Goal: Task Accomplishment & Management: Use online tool/utility

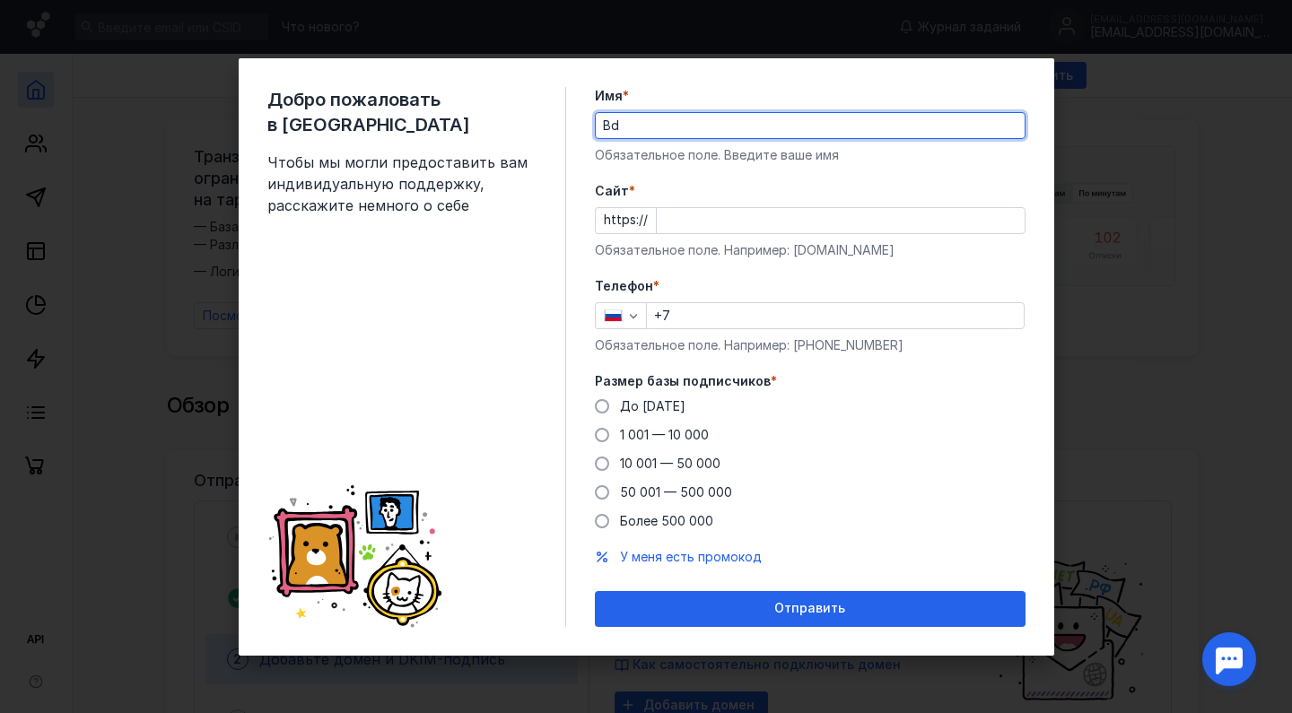
type input "B"
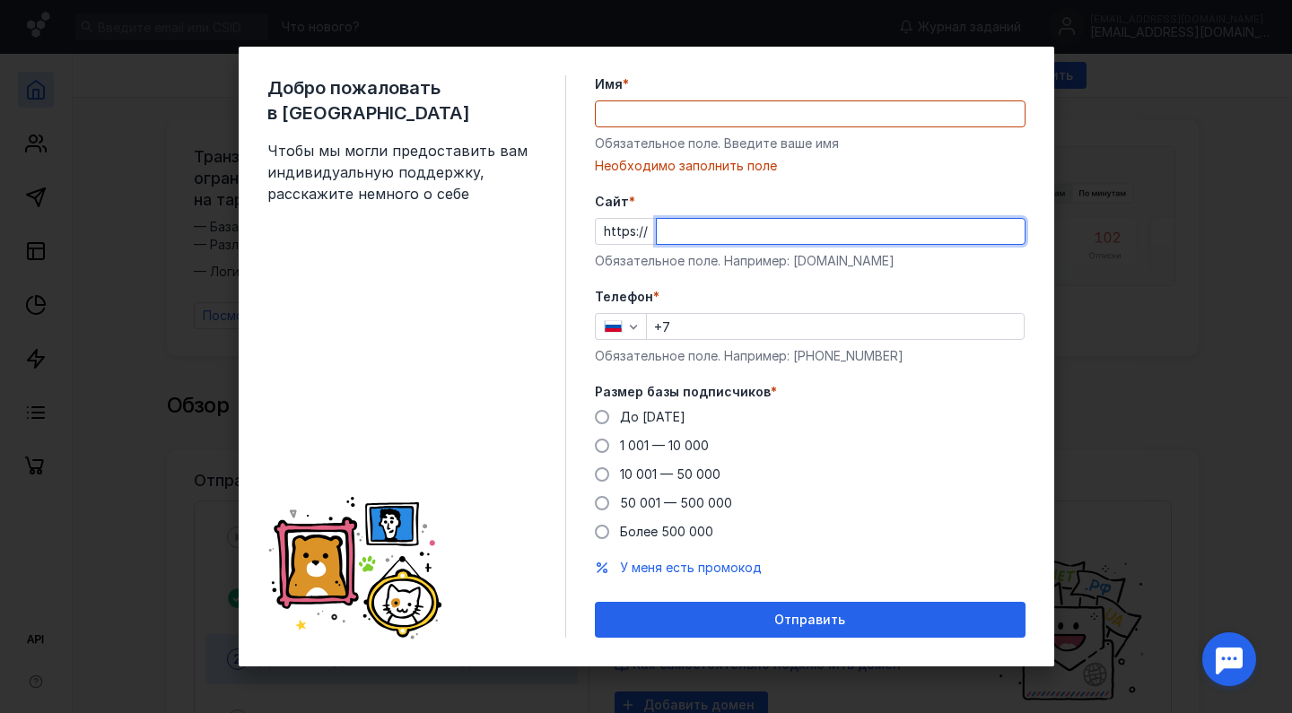
click at [662, 114] on input "Имя *" at bounding box center [810, 113] width 429 height 25
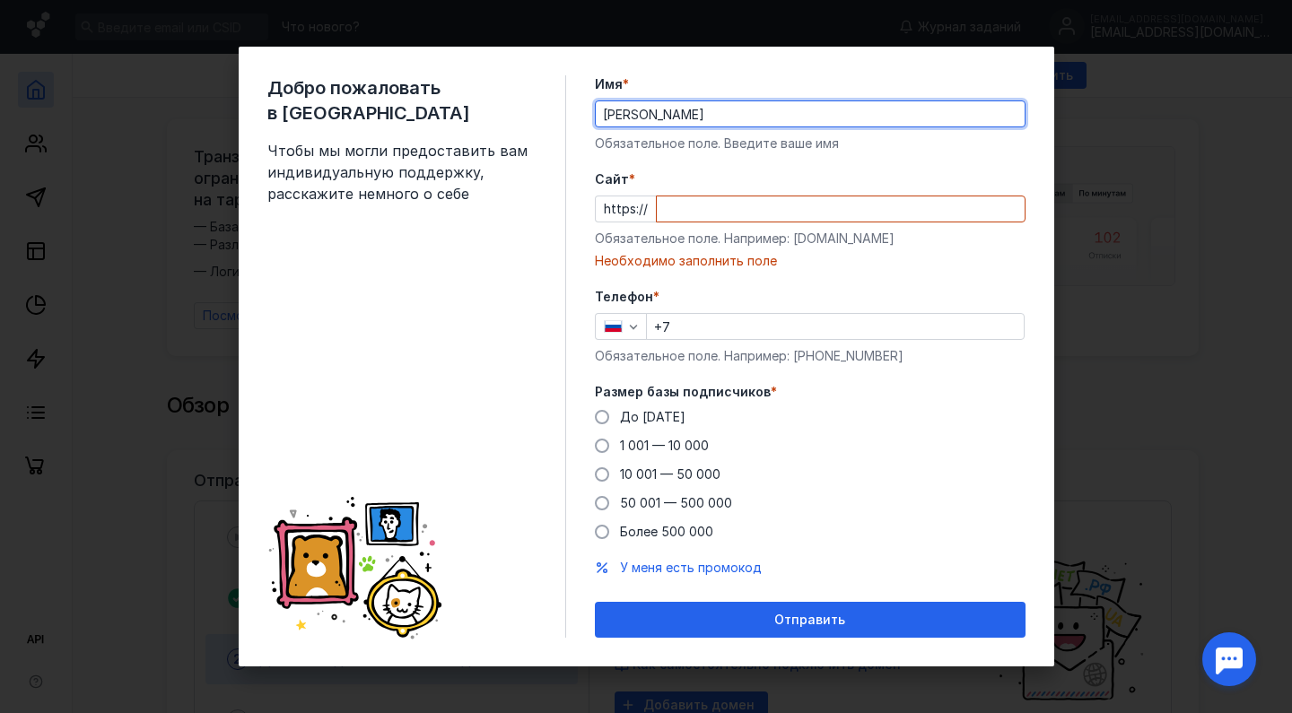
type input "[PERSON_NAME]"
click at [687, 202] on input "Cайт *" at bounding box center [841, 208] width 368 height 25
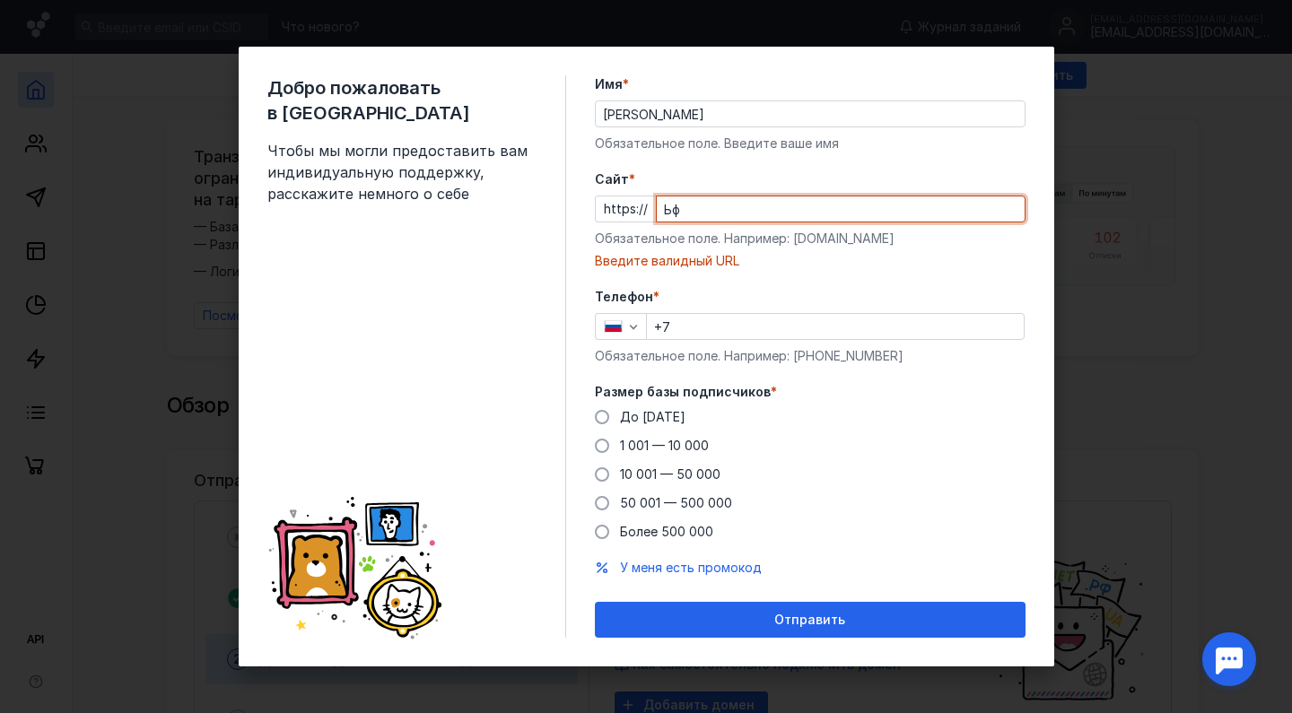
type input "Ь"
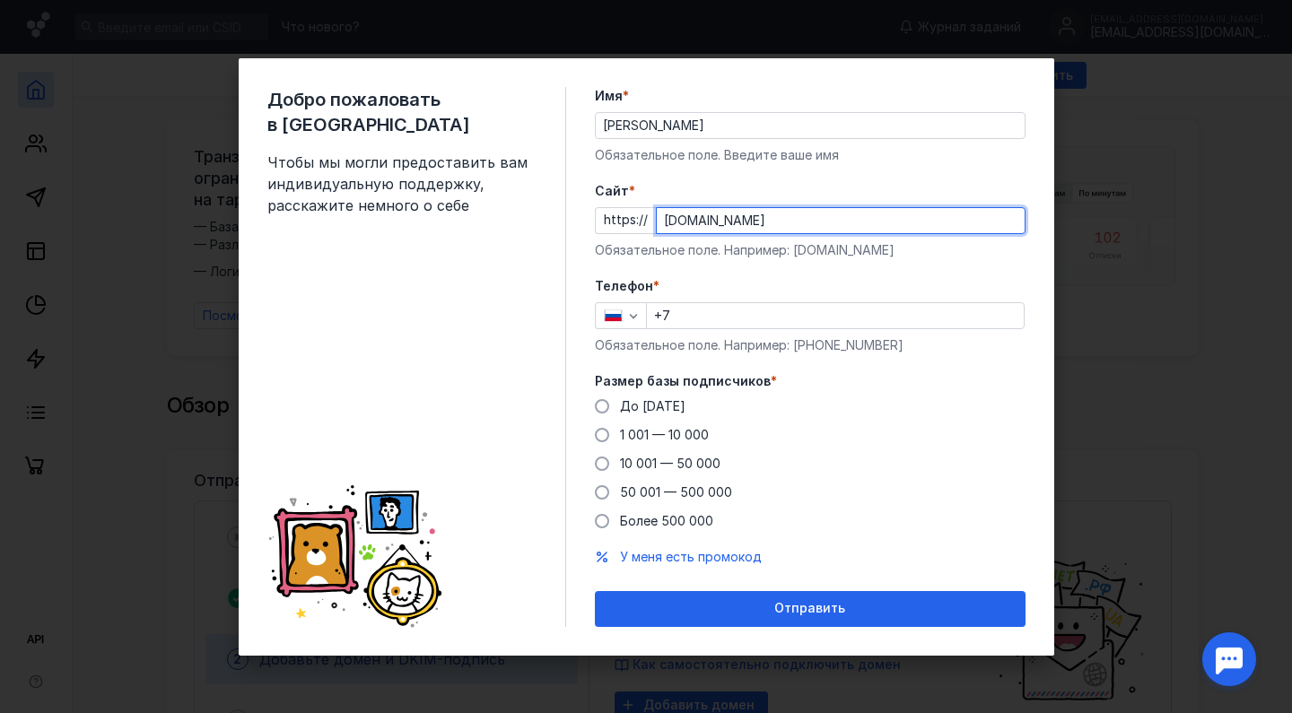
type input "[DOMAIN_NAME]"
click at [708, 318] on input "+7" at bounding box center [835, 315] width 377 height 25
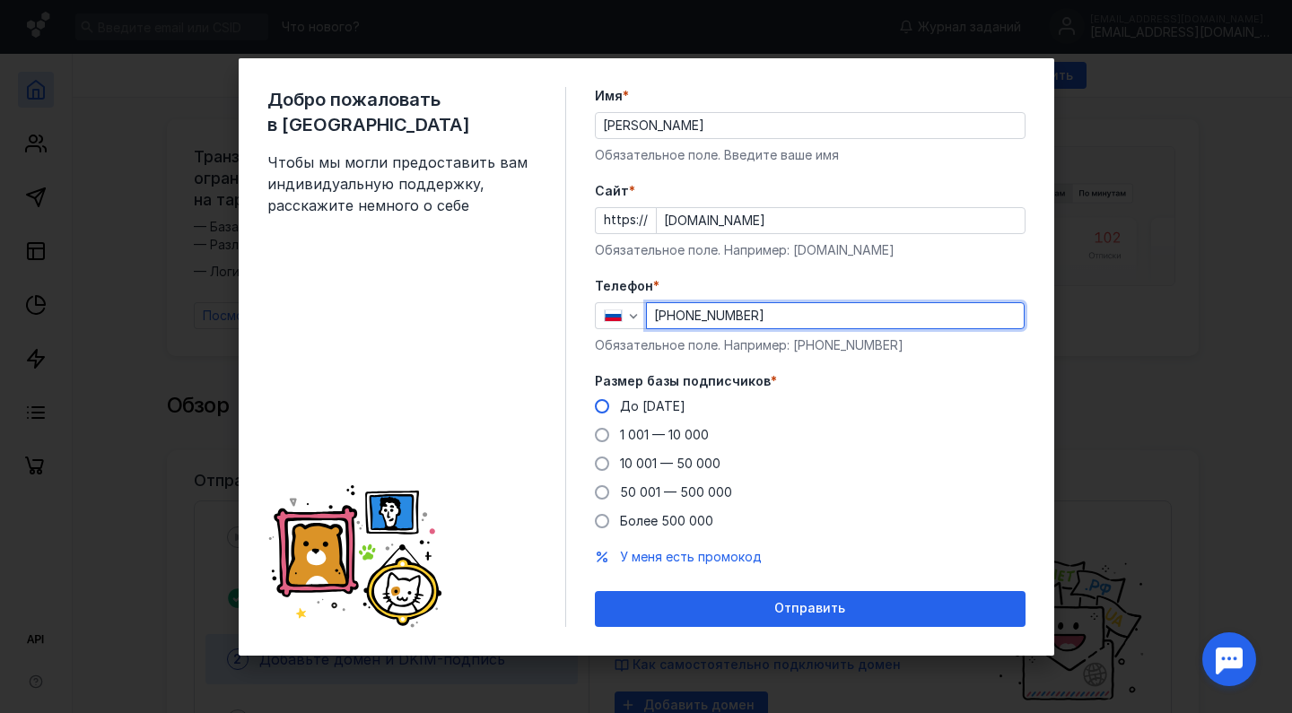
type input "[PHONE_NUMBER]"
click at [603, 406] on span at bounding box center [602, 406] width 14 height 14
click at [0, 0] on input "До [DATE]" at bounding box center [0, 0] width 0 height 0
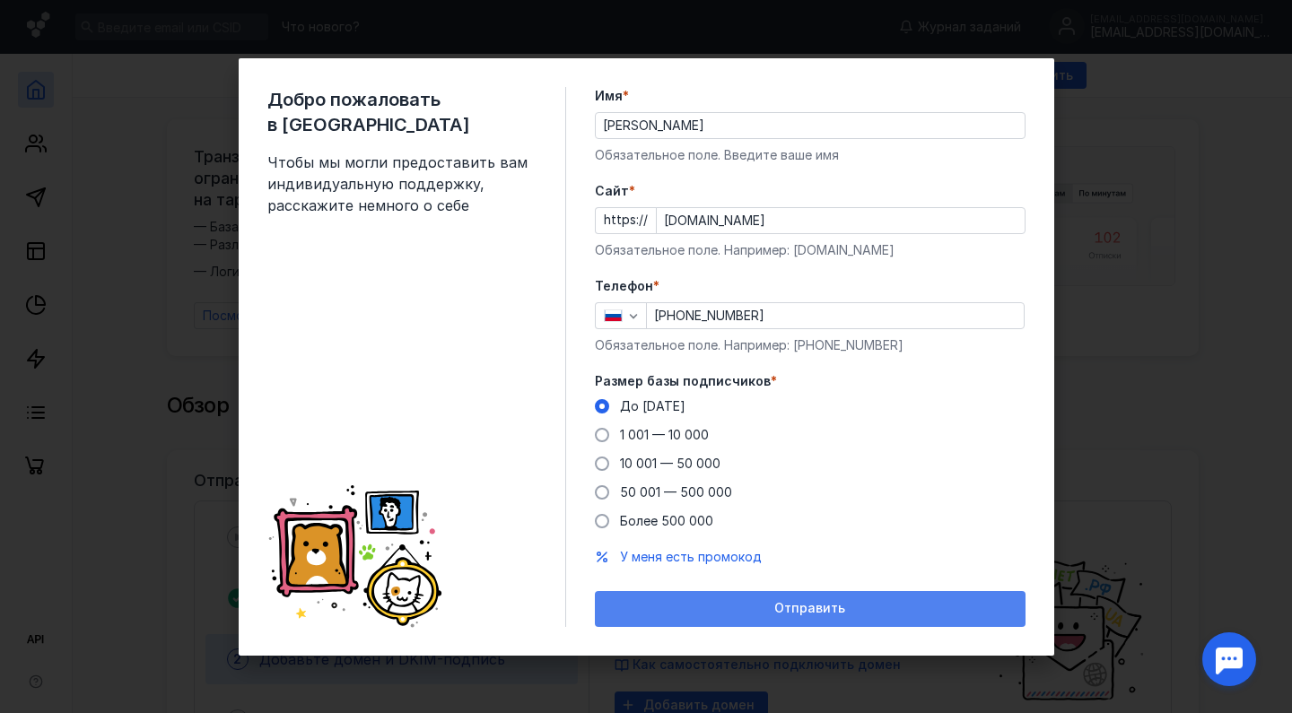
click at [759, 611] on div "Отправить" at bounding box center [810, 608] width 413 height 15
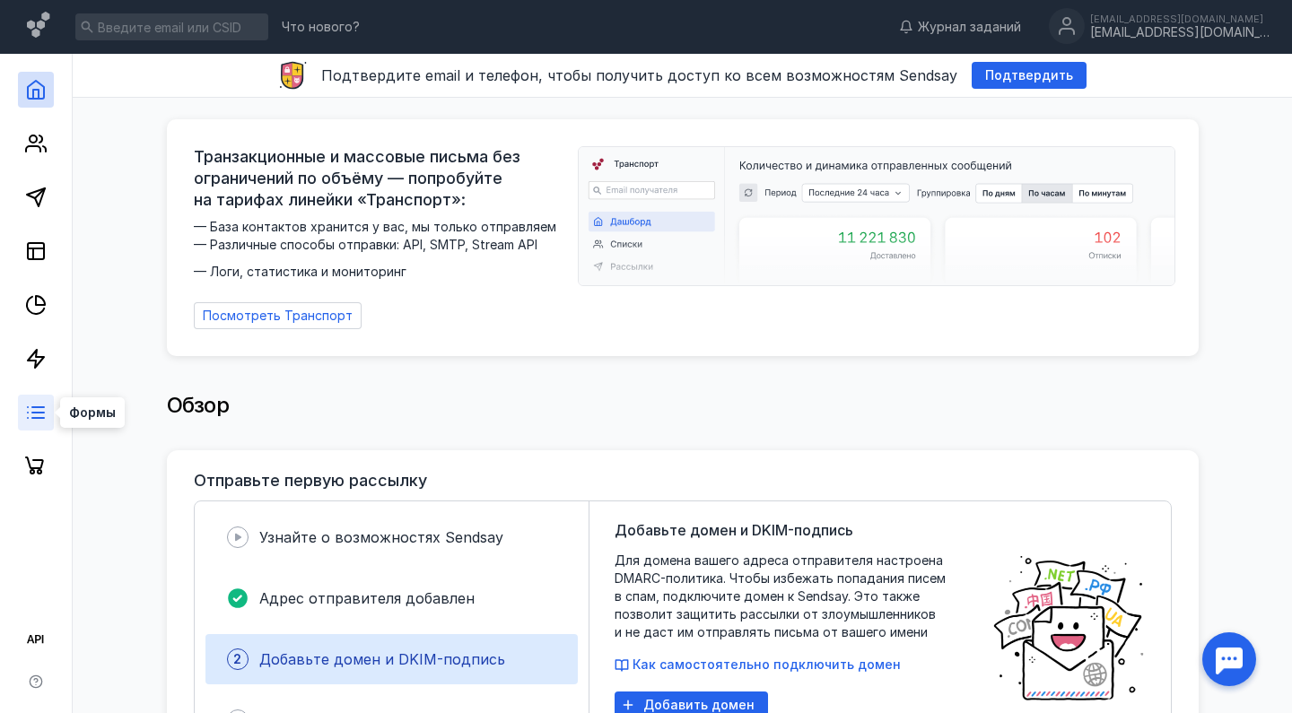
click at [34, 418] on line at bounding box center [38, 418] width 12 height 0
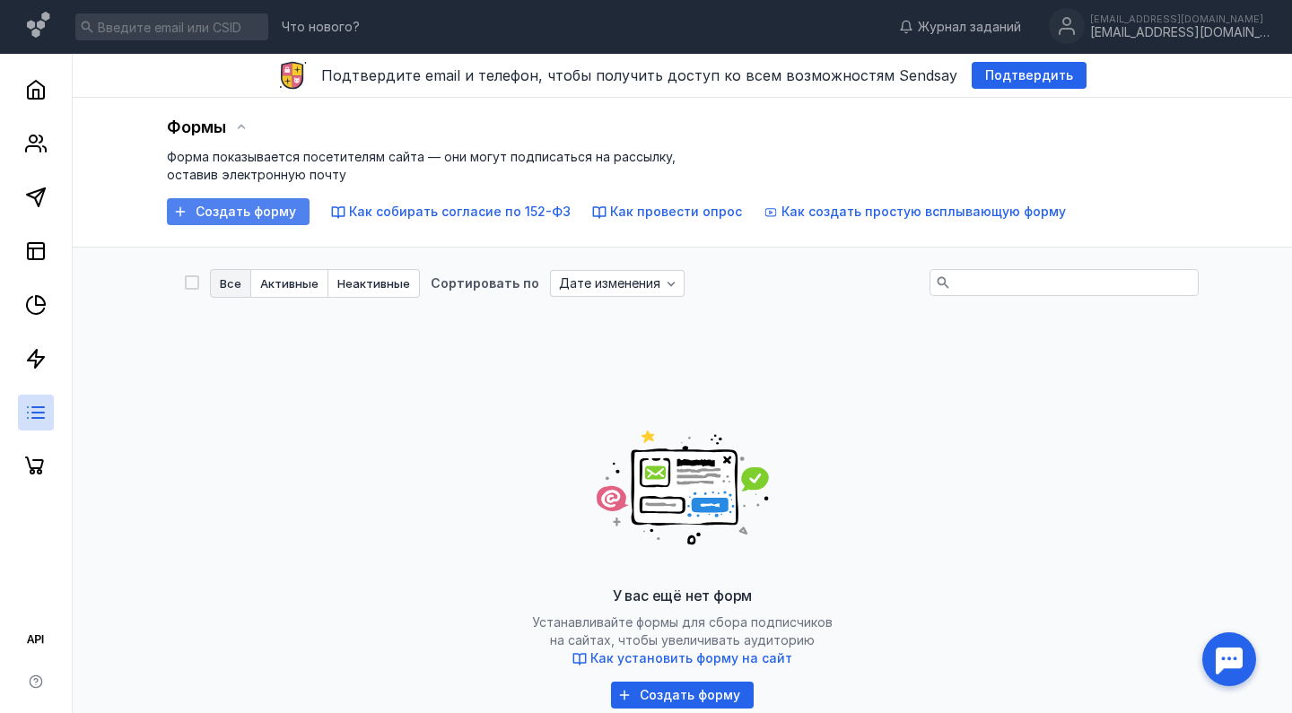
click at [242, 210] on span "Создать форму" at bounding box center [246, 212] width 100 height 15
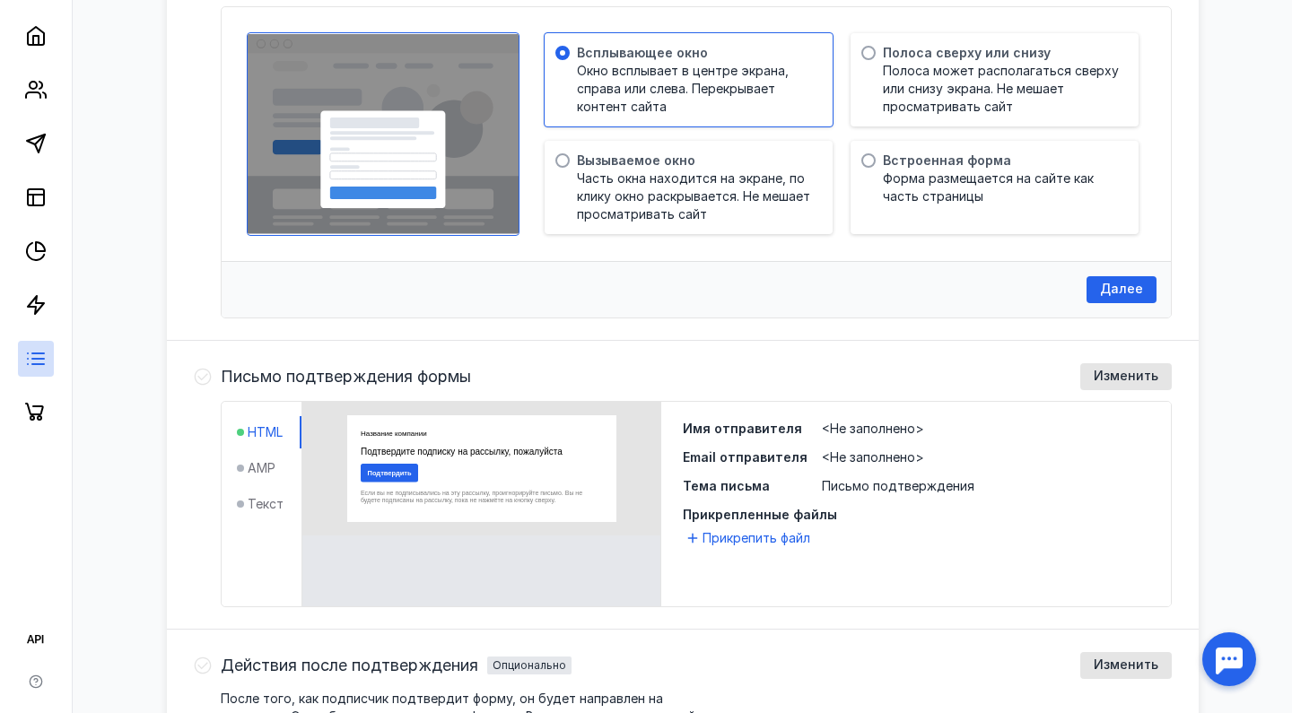
scroll to position [531, 0]
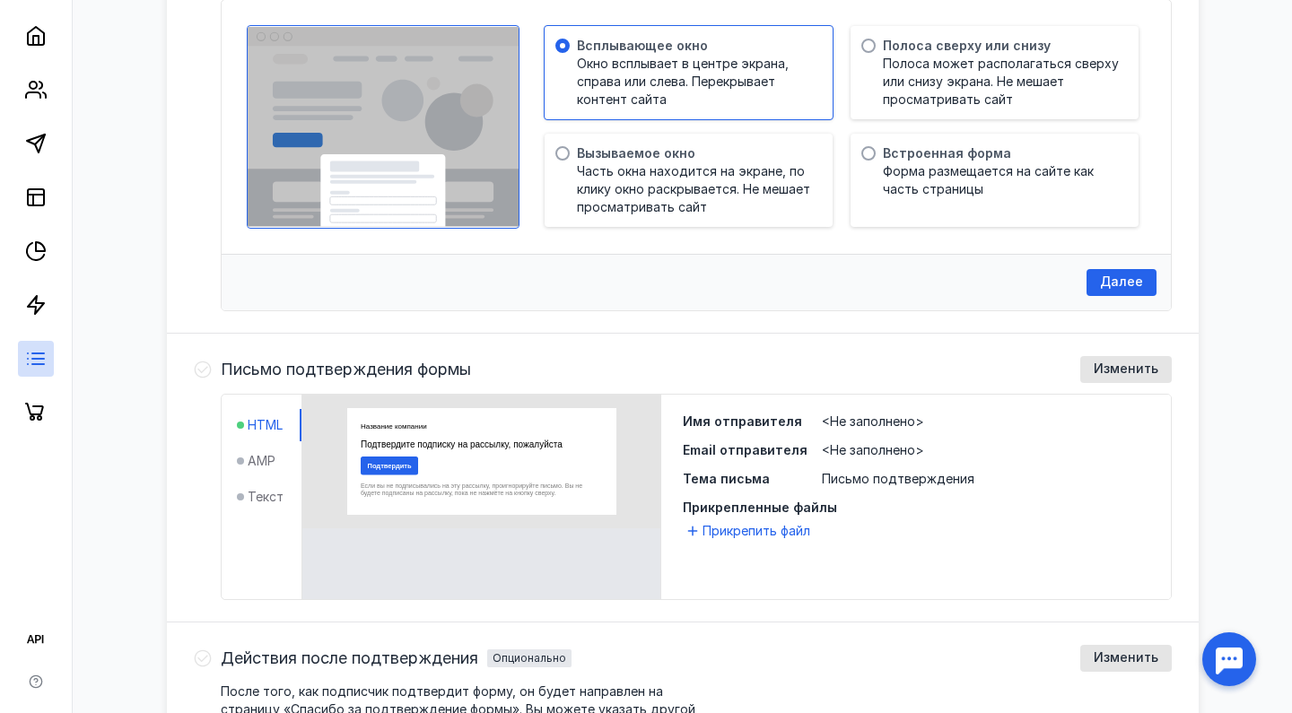
click at [261, 456] on ul "HTML AMP Текст" at bounding box center [269, 461] width 65 height 104
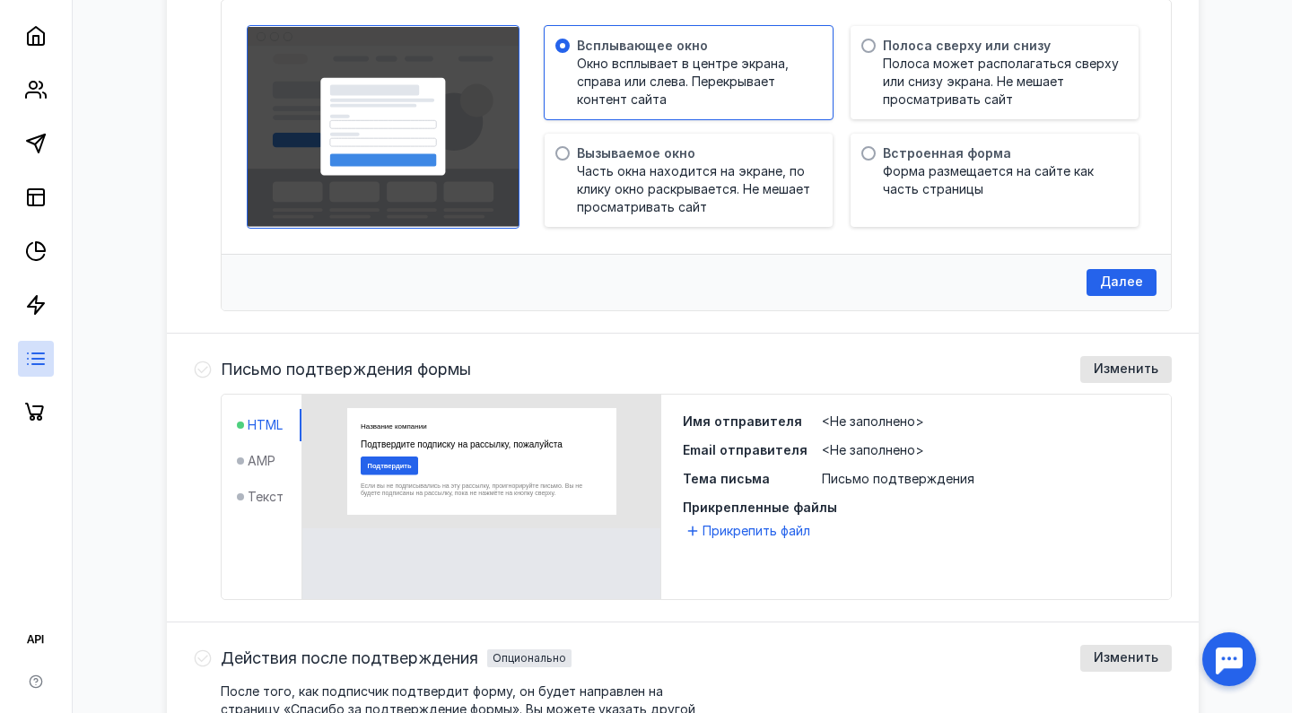
click at [264, 421] on span "HTML" at bounding box center [265, 425] width 35 height 18
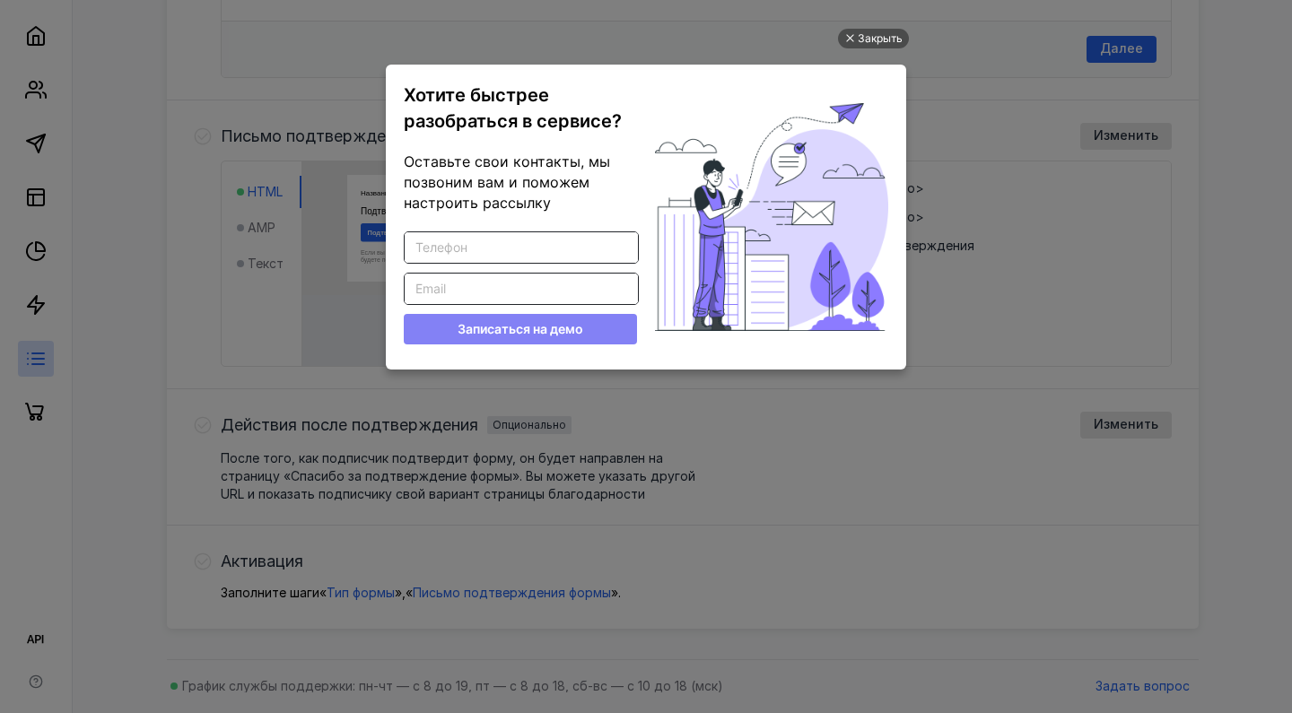
scroll to position [0, 0]
click at [878, 39] on div "Закрыть" at bounding box center [880, 39] width 45 height 20
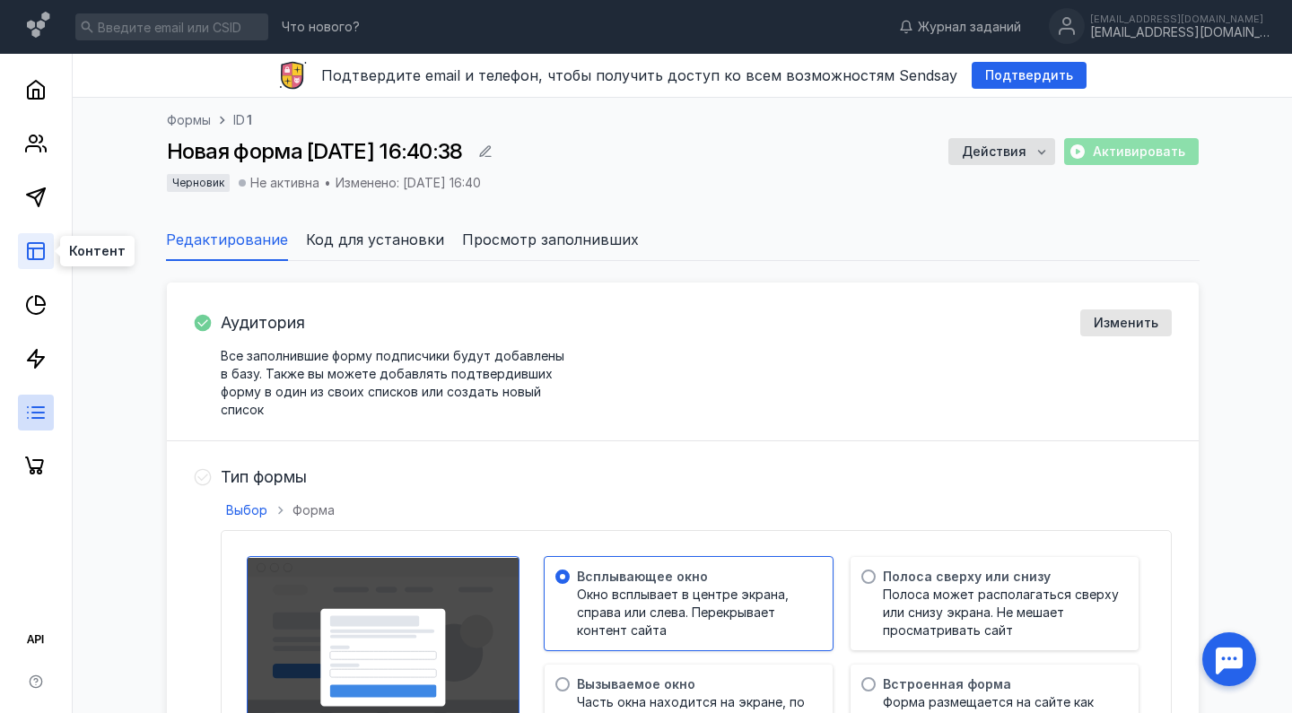
click at [35, 253] on icon at bounding box center [36, 251] width 22 height 22
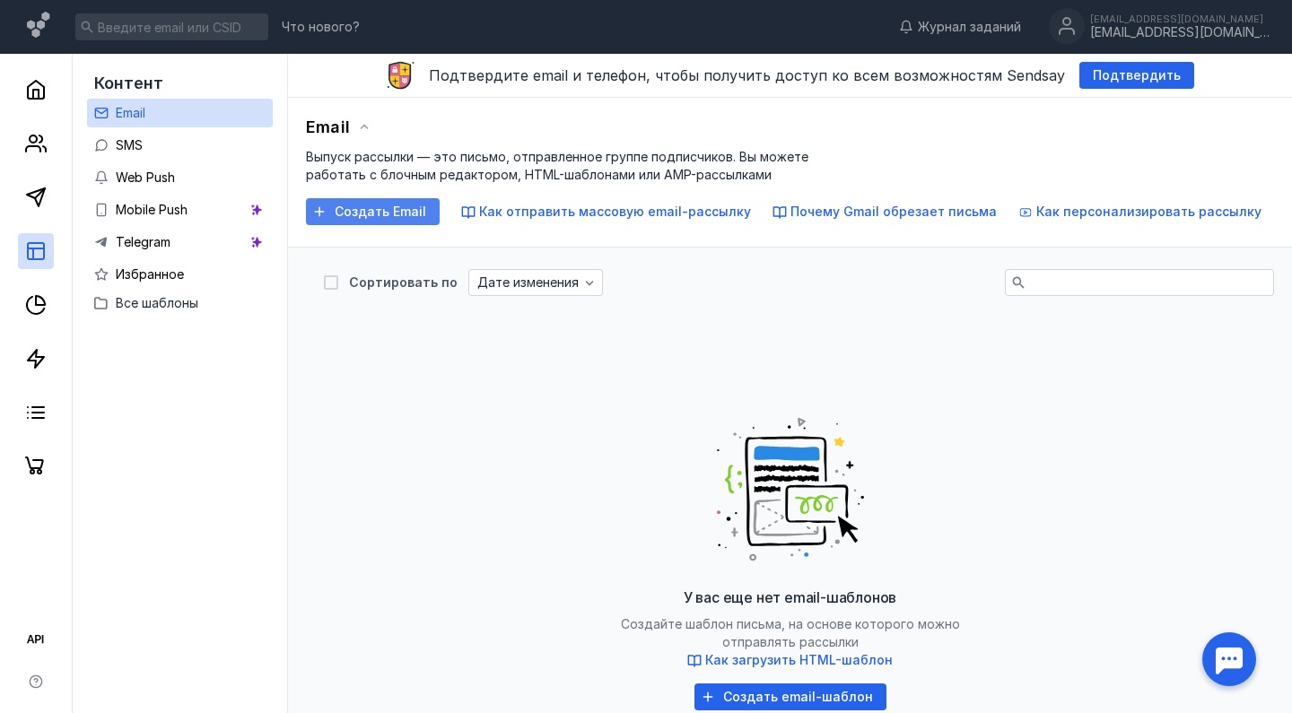
click at [381, 212] on span "Создать Email" at bounding box center [381, 212] width 92 height 15
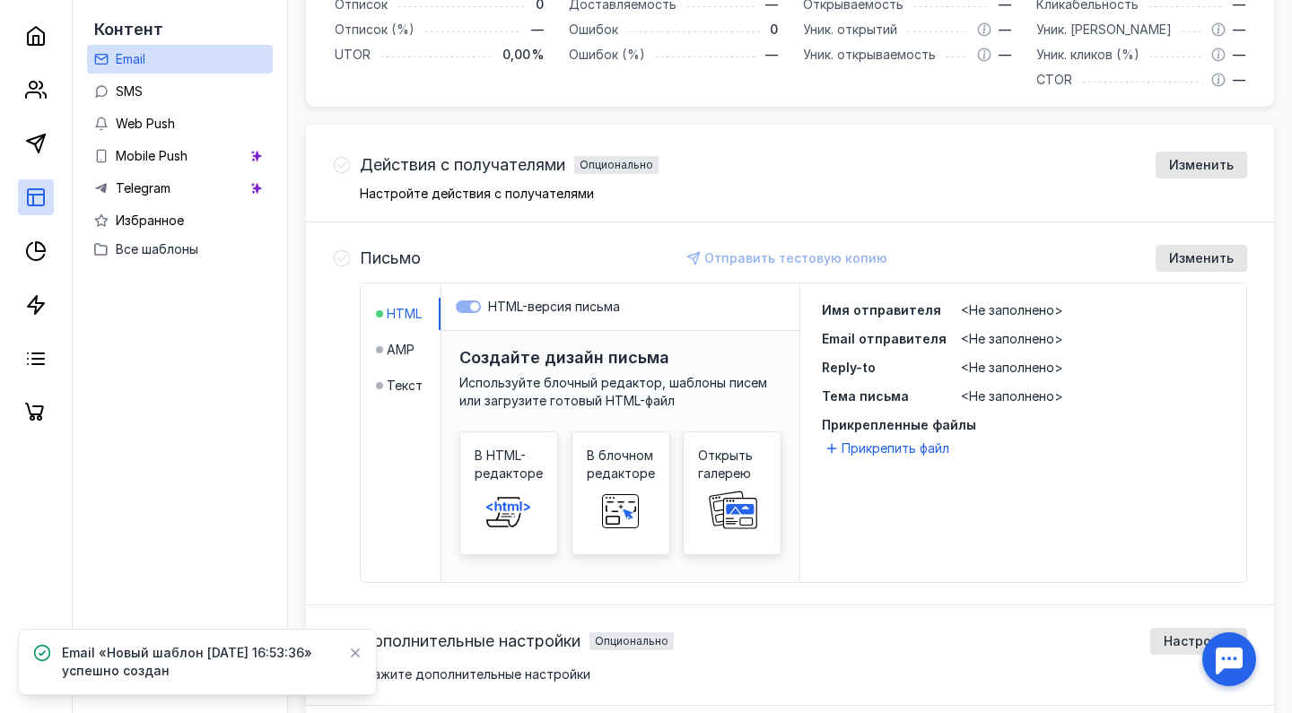
scroll to position [434, 0]
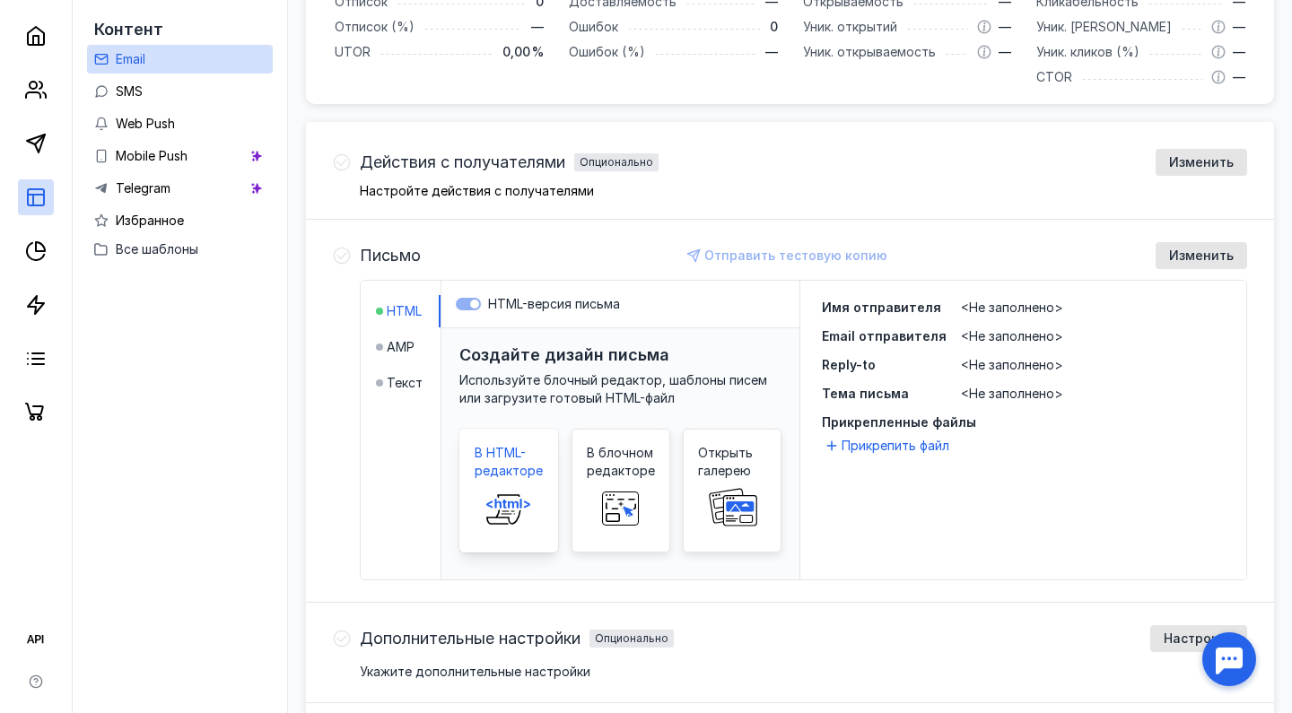
click at [503, 452] on span "В HTML-редакторе" at bounding box center [509, 462] width 68 height 36
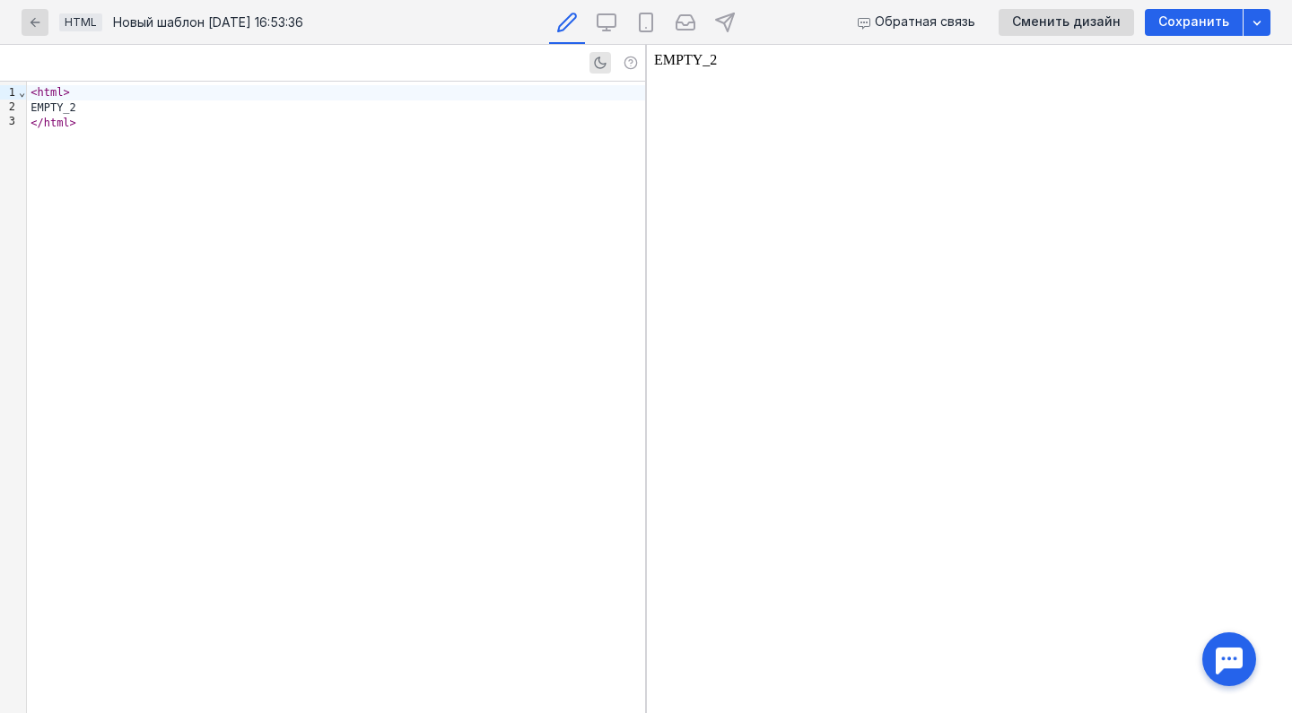
click at [149, 137] on div "< html > EMPTY_2 </ html >" at bounding box center [336, 398] width 618 height 632
click at [113, 124] on div "</ html >" at bounding box center [336, 123] width 618 height 15
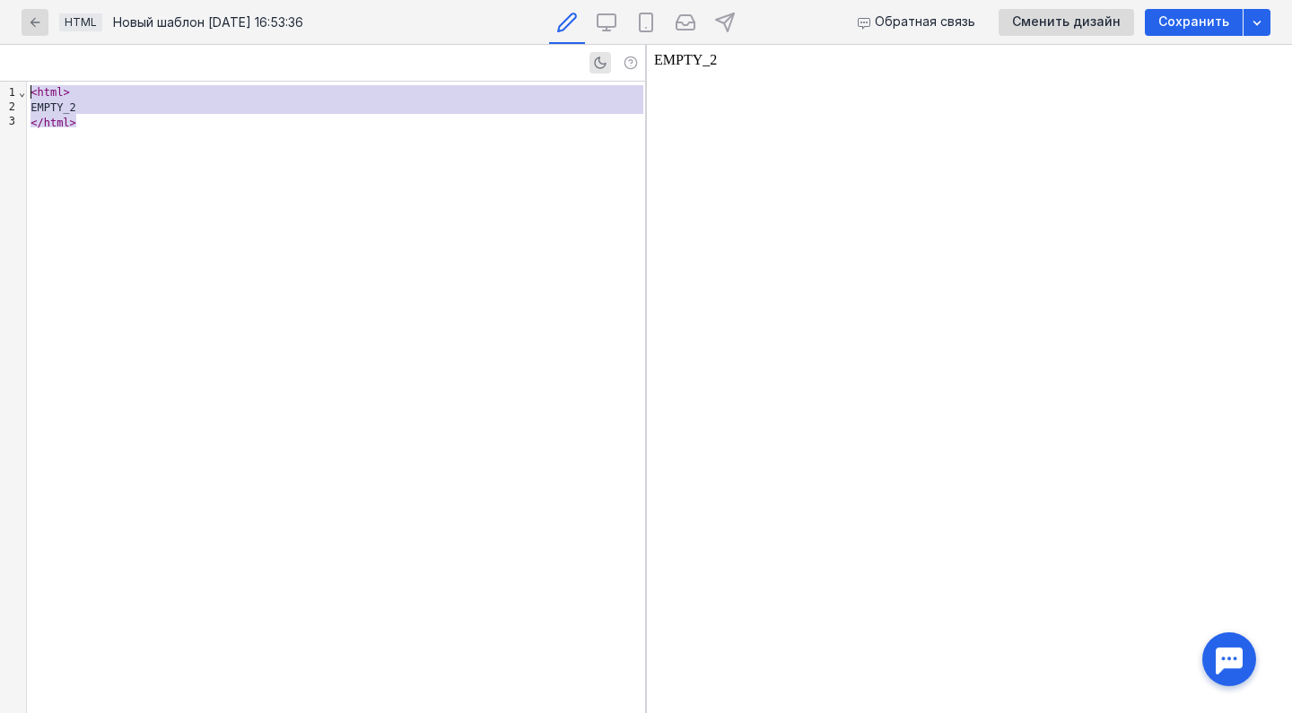
drag, startPoint x: 109, startPoint y: 144, endPoint x: 25, endPoint y: 87, distance: 102.0
click at [25, 87] on div "9 1 2 3 › ⌄ < html > EMPTY_2 </ html >" at bounding box center [322, 398] width 645 height 632
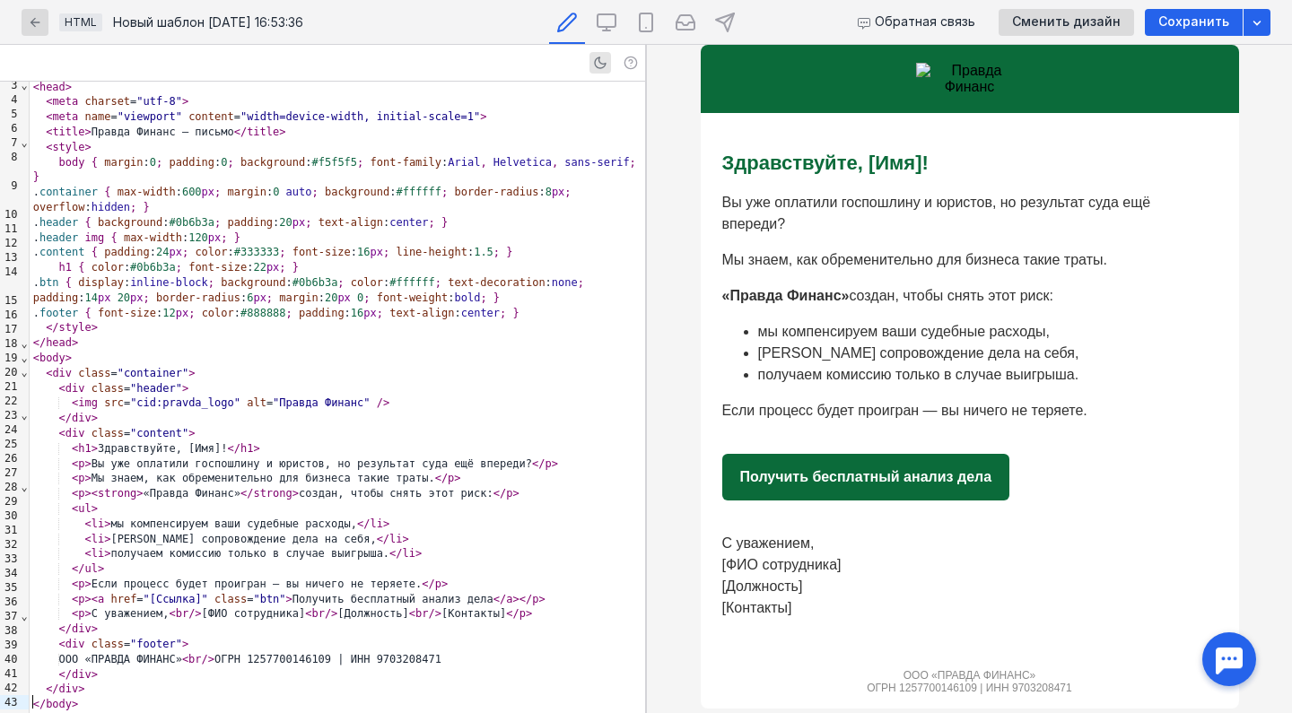
click at [943, 74] on img at bounding box center [970, 79] width 108 height 32
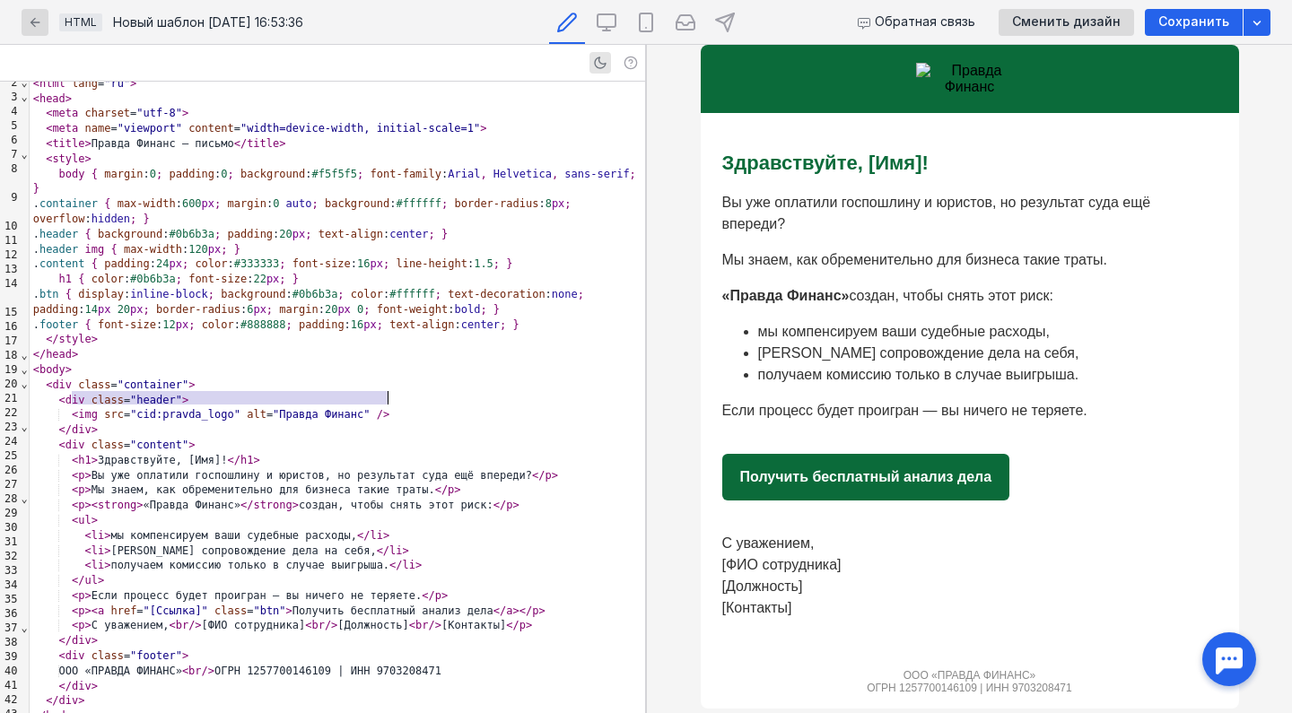
scroll to position [100, 0]
click at [834, 457] on link "Получить бесплатный анализ дела" at bounding box center [866, 477] width 288 height 47
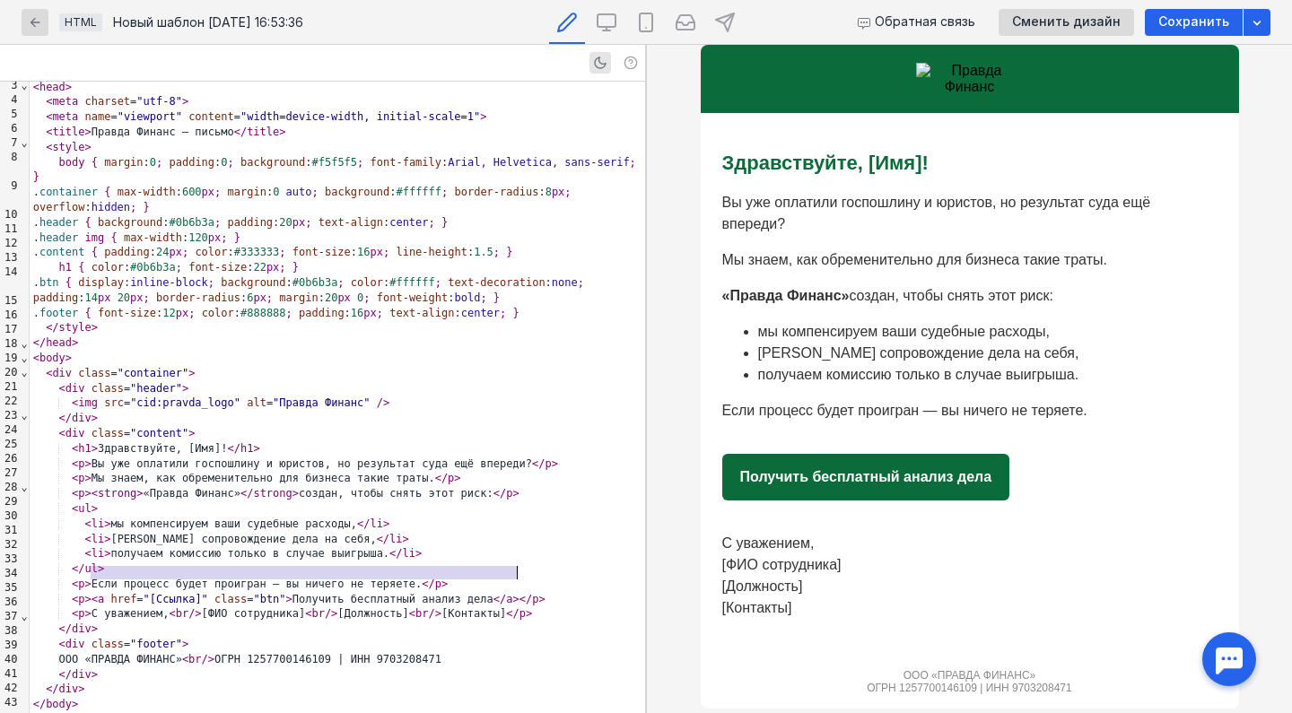
click at [198, 593] on span ""[Ссылка]"" at bounding box center [176, 599] width 65 height 13
click at [750, 456] on link "Получить бесплатный анализ дела" at bounding box center [866, 477] width 288 height 47
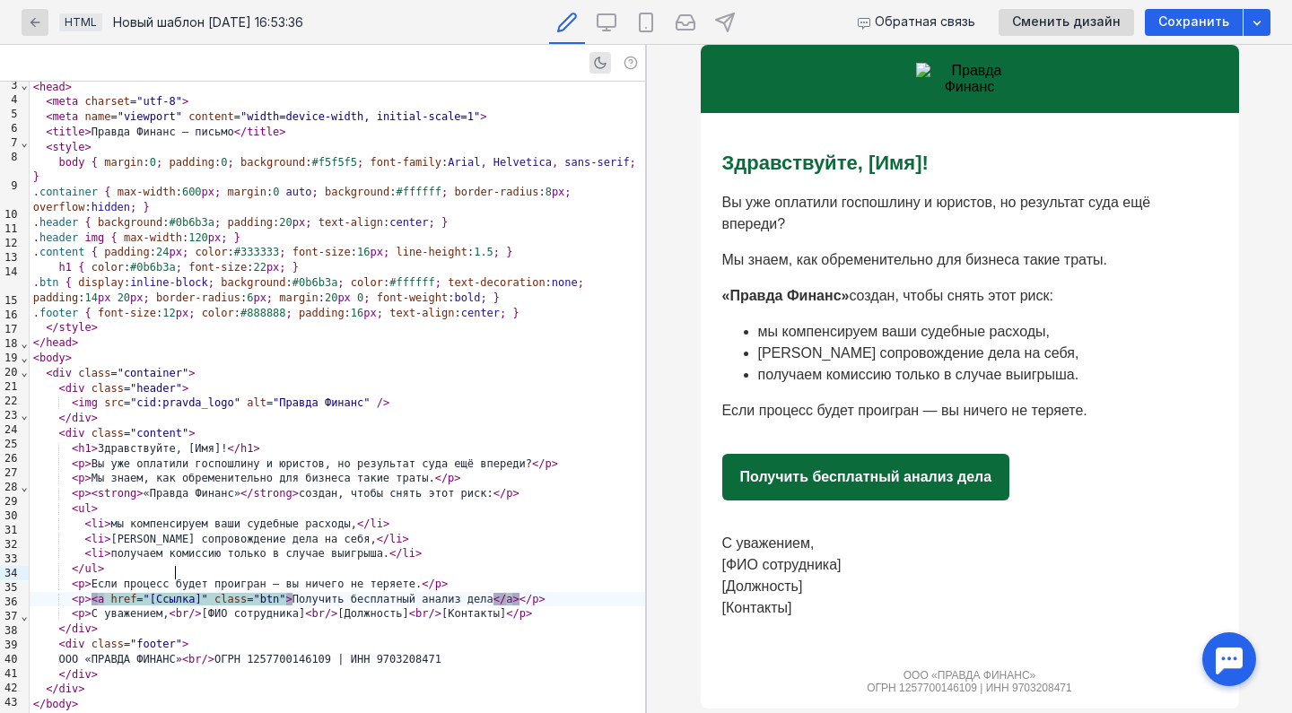
click at [154, 593] on span ""[Ссылка]"" at bounding box center [176, 599] width 65 height 13
click at [152, 593] on span ""[Ссылка]"" at bounding box center [176, 599] width 65 height 13
click at [200, 592] on div "< p > < a href = "[Ссылка]" class = "btn" > Получить бесплатный анализ дела </ …" at bounding box center [337, 599] width 615 height 15
click at [367, 592] on div "< p > < a href = "[URL][DOMAIN_NAME]" class = "btn" > Получить бесплатный анали…" at bounding box center [337, 599] width 615 height 15
click at [369, 622] on div "</ div >" at bounding box center [337, 629] width 615 height 15
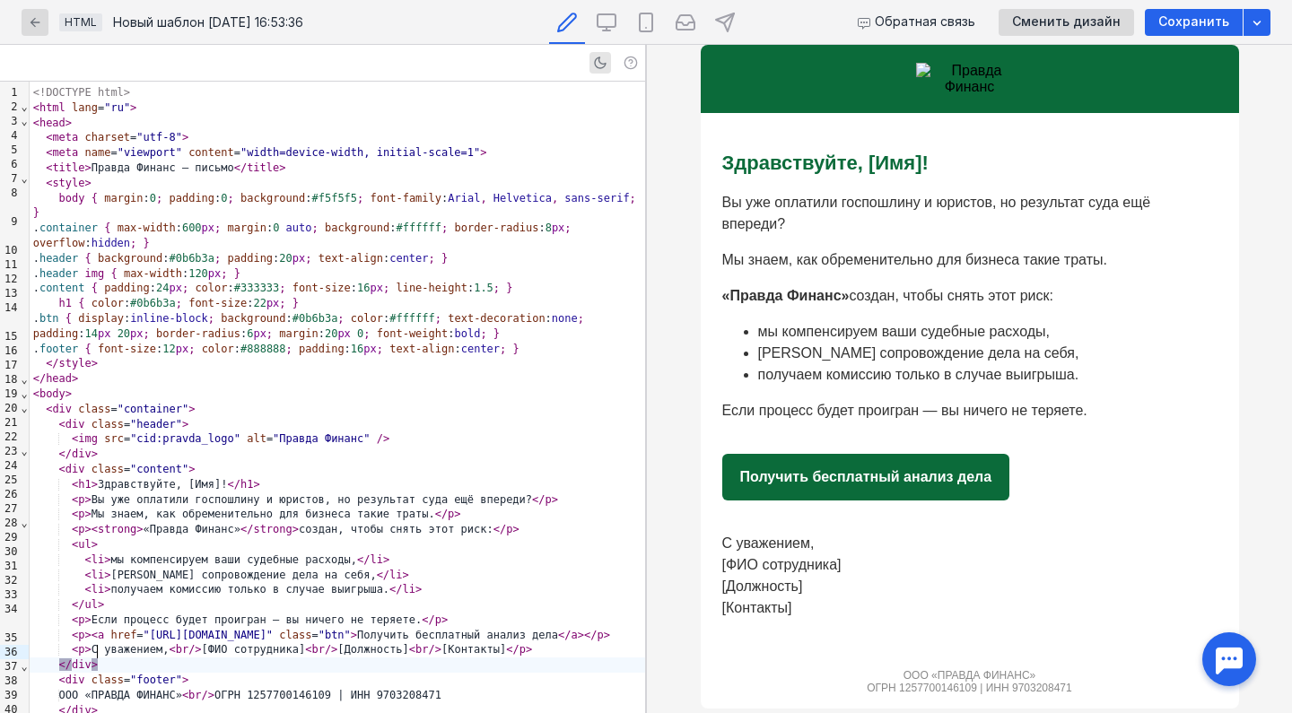
scroll to position [54, 0]
click at [952, 71] on img at bounding box center [970, 79] width 108 height 32
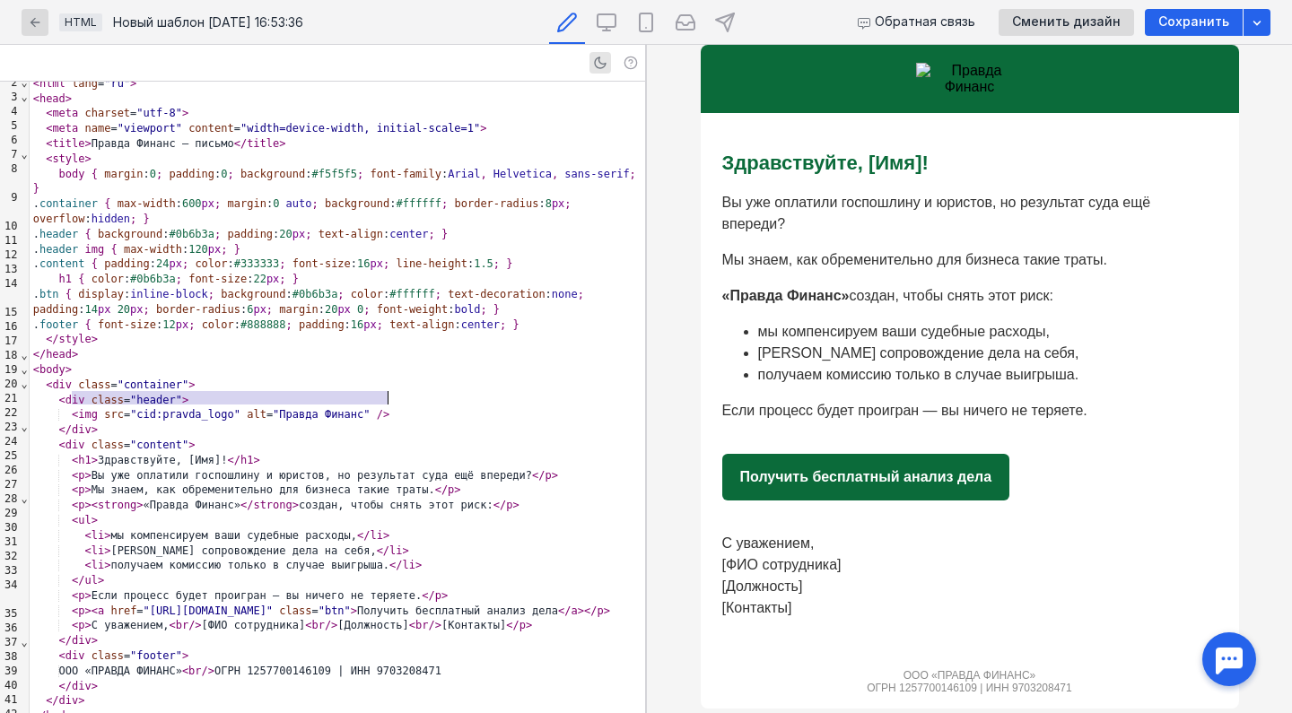
click at [196, 408] on span ""cid:pravda_logo"" at bounding box center [185, 414] width 110 height 13
click at [231, 408] on span ""cid:pravda_logo"" at bounding box center [185, 414] width 110 height 13
click at [254, 438] on div "< div class = "content" >" at bounding box center [337, 445] width 615 height 15
click at [1256, 22] on icon "button" at bounding box center [1257, 23] width 8 height 4
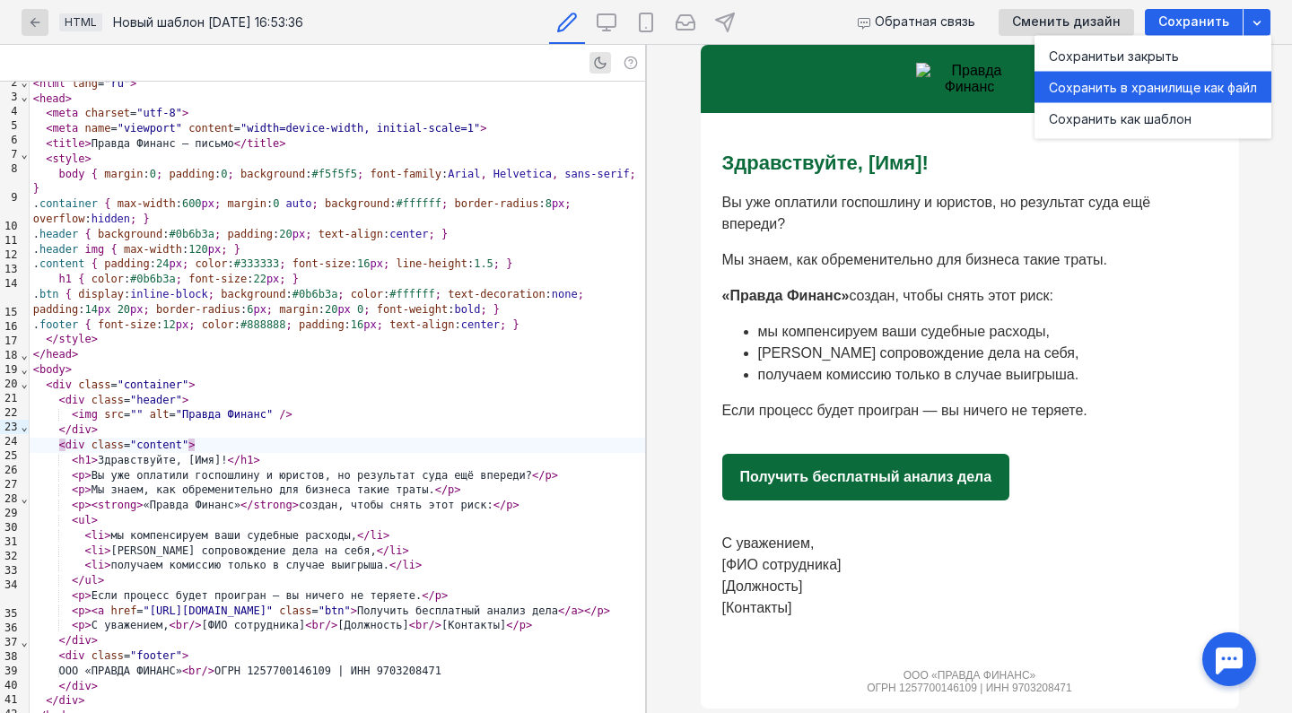
click at [1083, 84] on div "Сохранить в хранилище как файл" at bounding box center [1153, 87] width 208 height 18
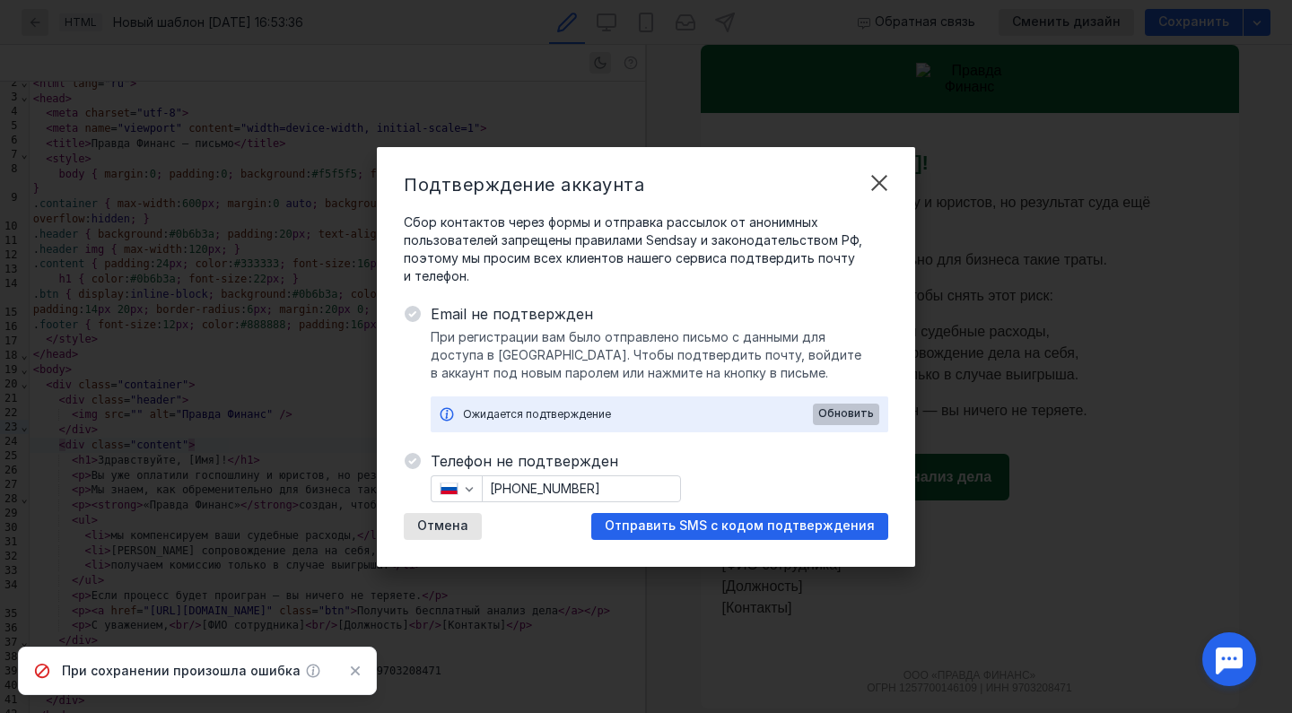
click at [837, 414] on span "Обновить" at bounding box center [846, 413] width 56 height 13
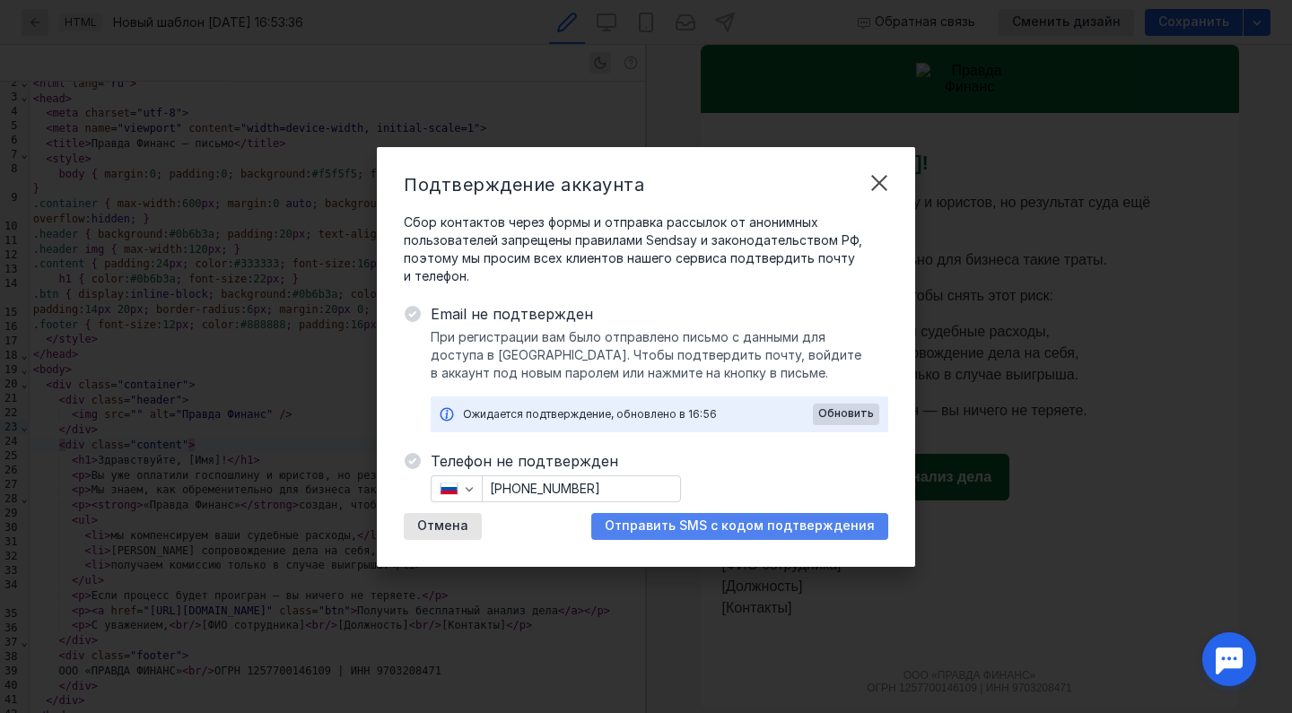
click at [665, 528] on span "Отправить SMS с кодом подтверждения" at bounding box center [740, 526] width 270 height 15
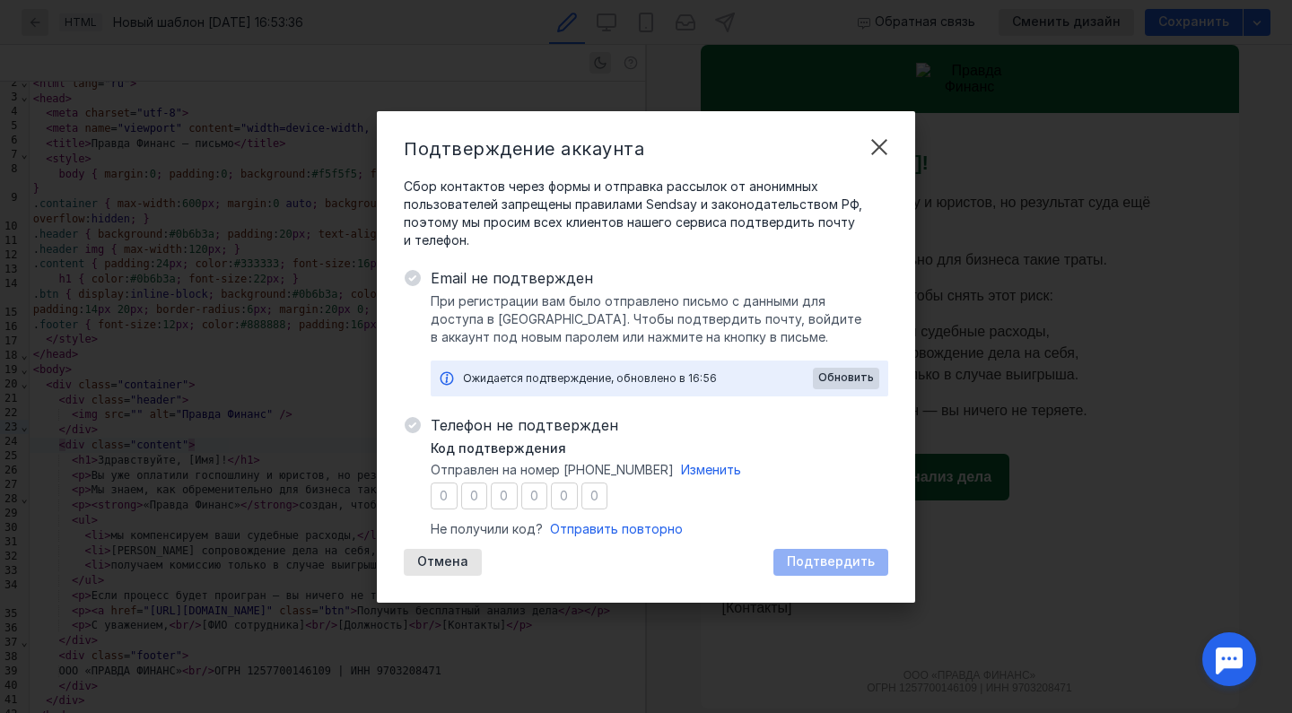
click at [445, 491] on input "number" at bounding box center [444, 496] width 27 height 27
type input "3"
type input "7"
type input "4"
type input "0"
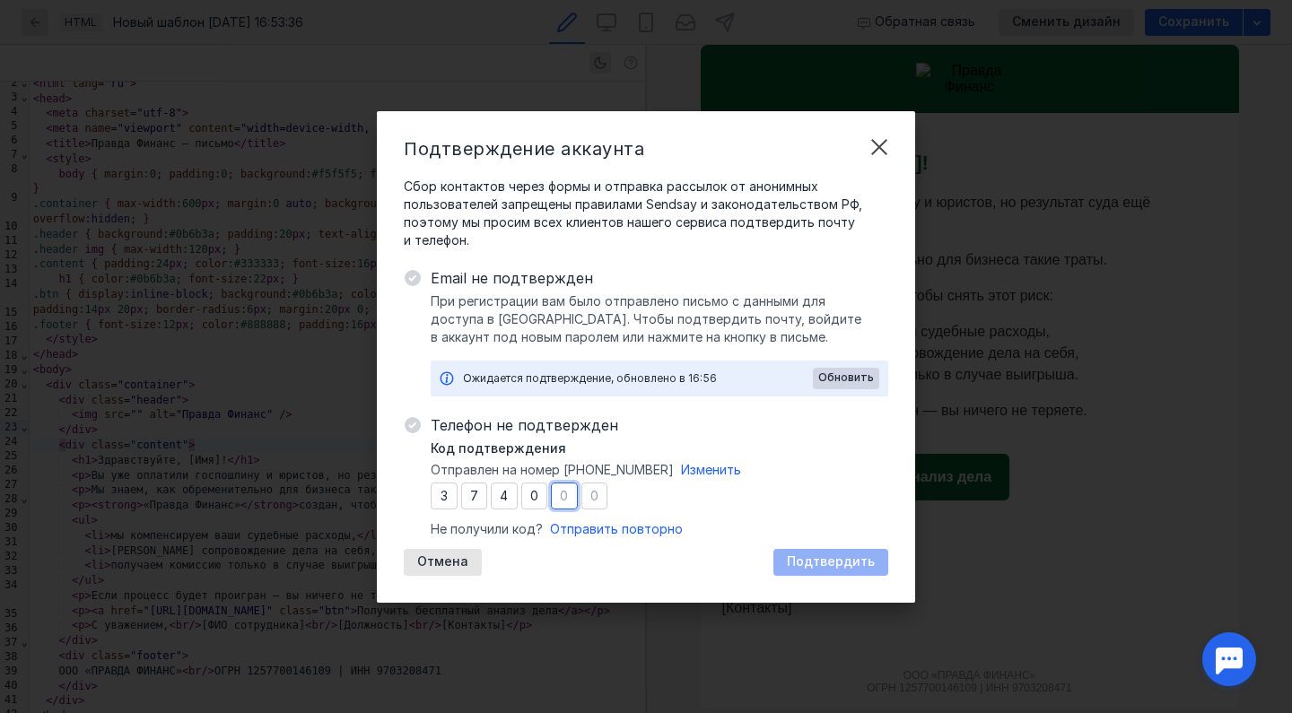
type input "2"
type input "1"
click at [816, 557] on span "Подтвердить" at bounding box center [831, 561] width 88 height 15
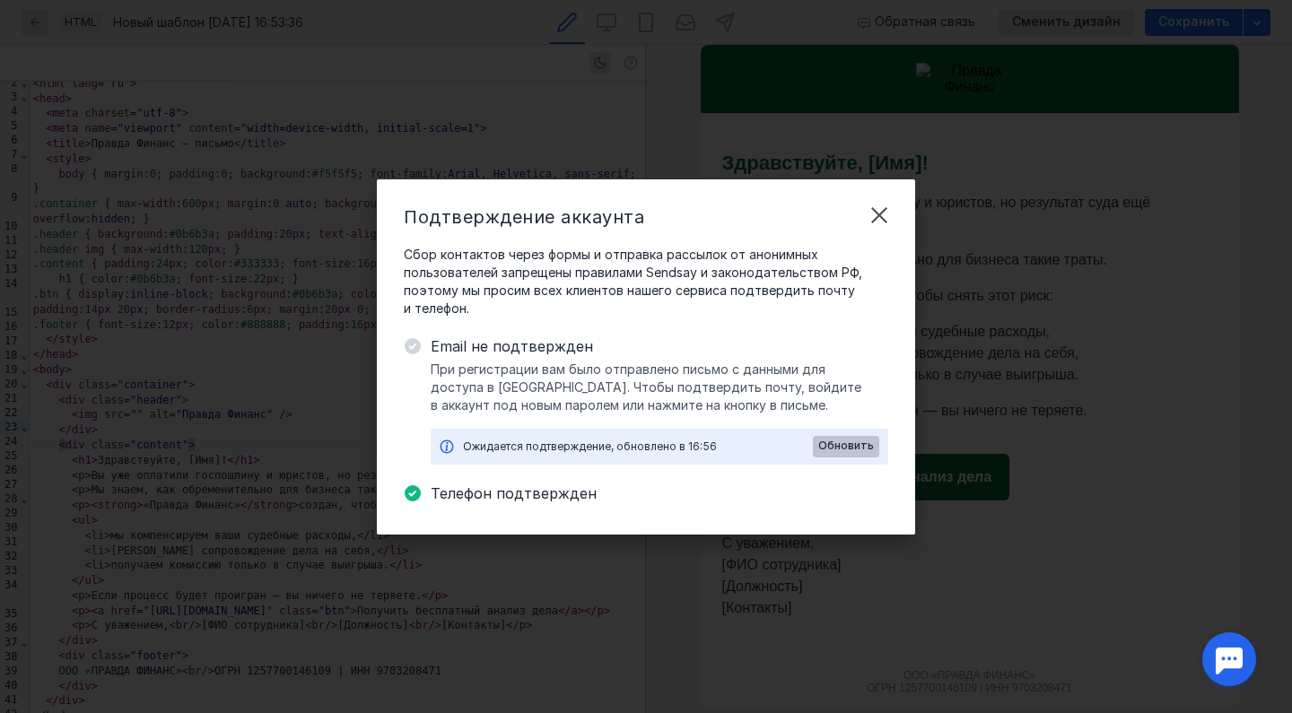
click at [843, 441] on span "Обновить" at bounding box center [846, 446] width 56 height 13
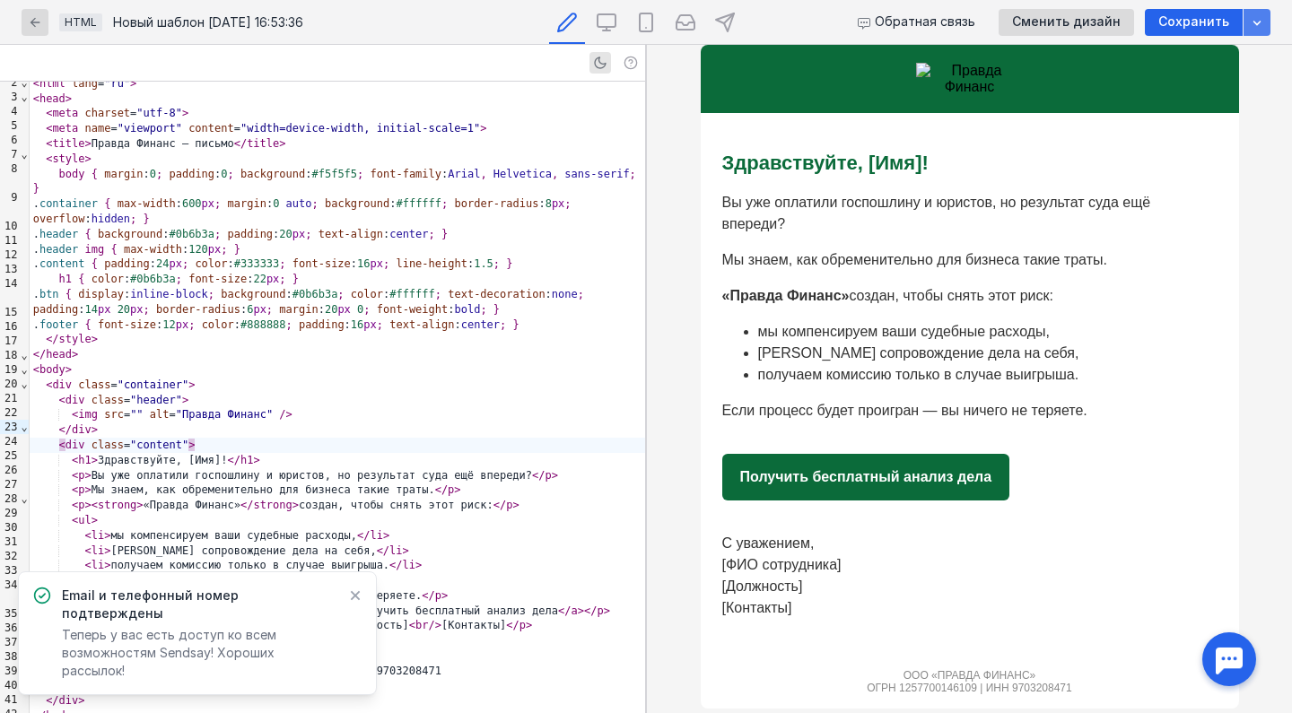
click at [1250, 16] on icon "button" at bounding box center [1257, 22] width 14 height 14
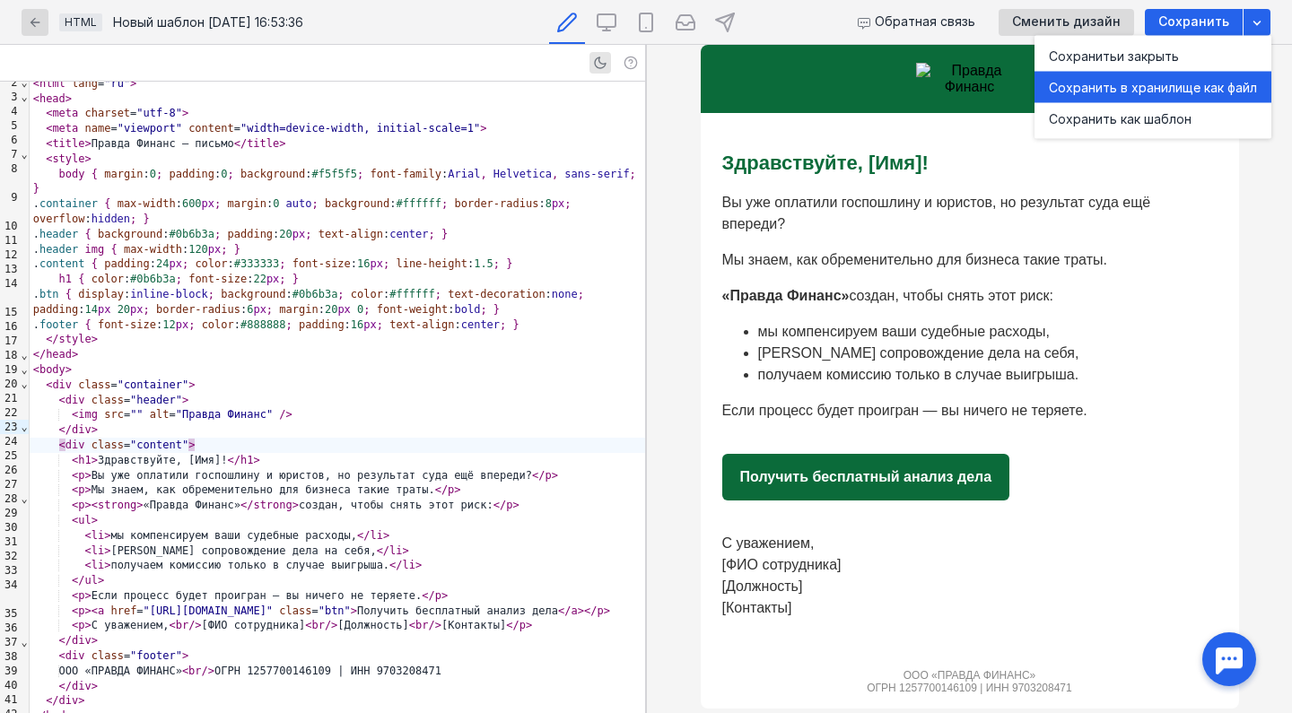
click at [1099, 90] on div "Сохранить в хранилище как файл" at bounding box center [1153, 87] width 208 height 18
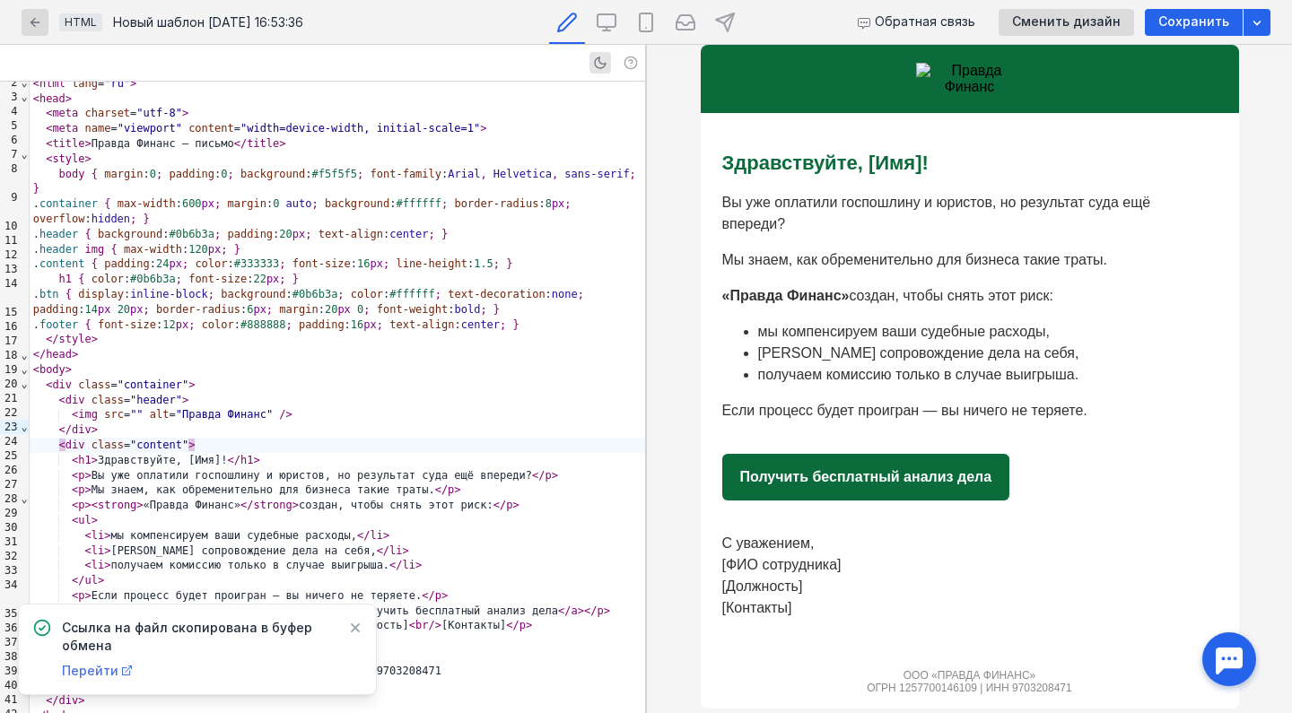
click at [100, 672] on span "Перейти" at bounding box center [90, 670] width 57 height 15
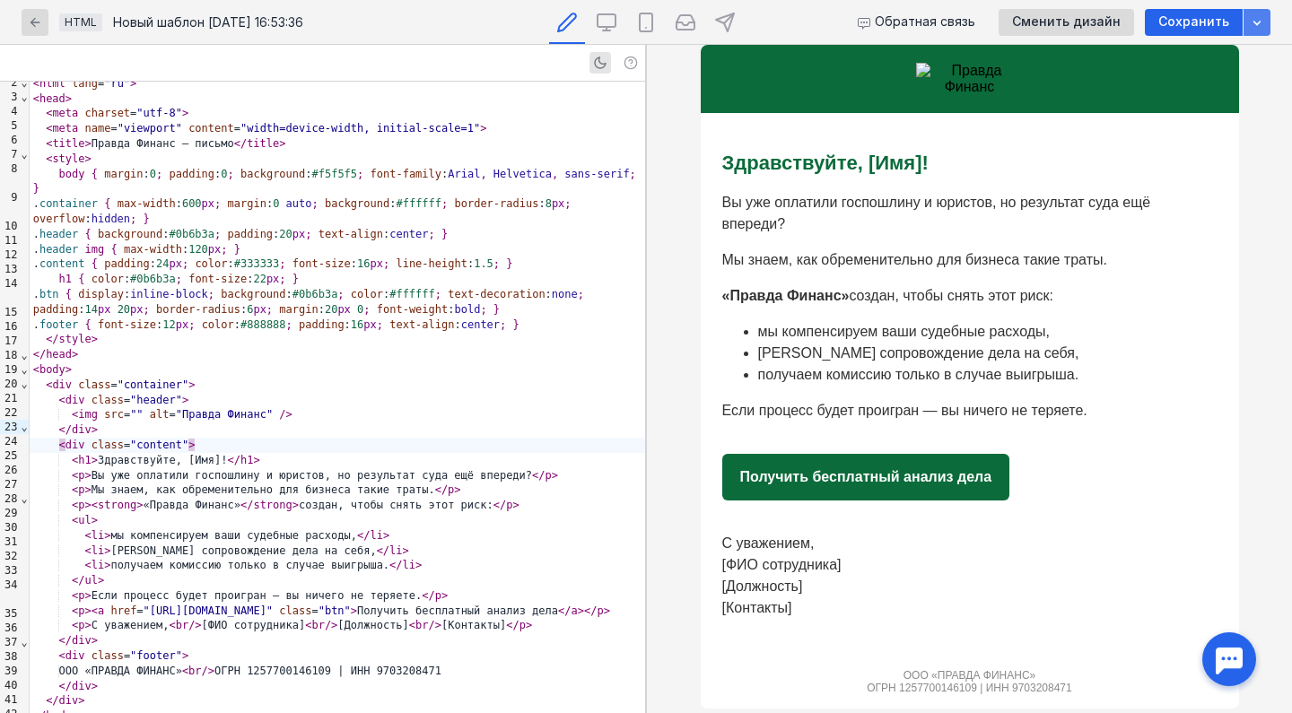
click at [1250, 23] on icon "button" at bounding box center [1257, 22] width 14 height 14
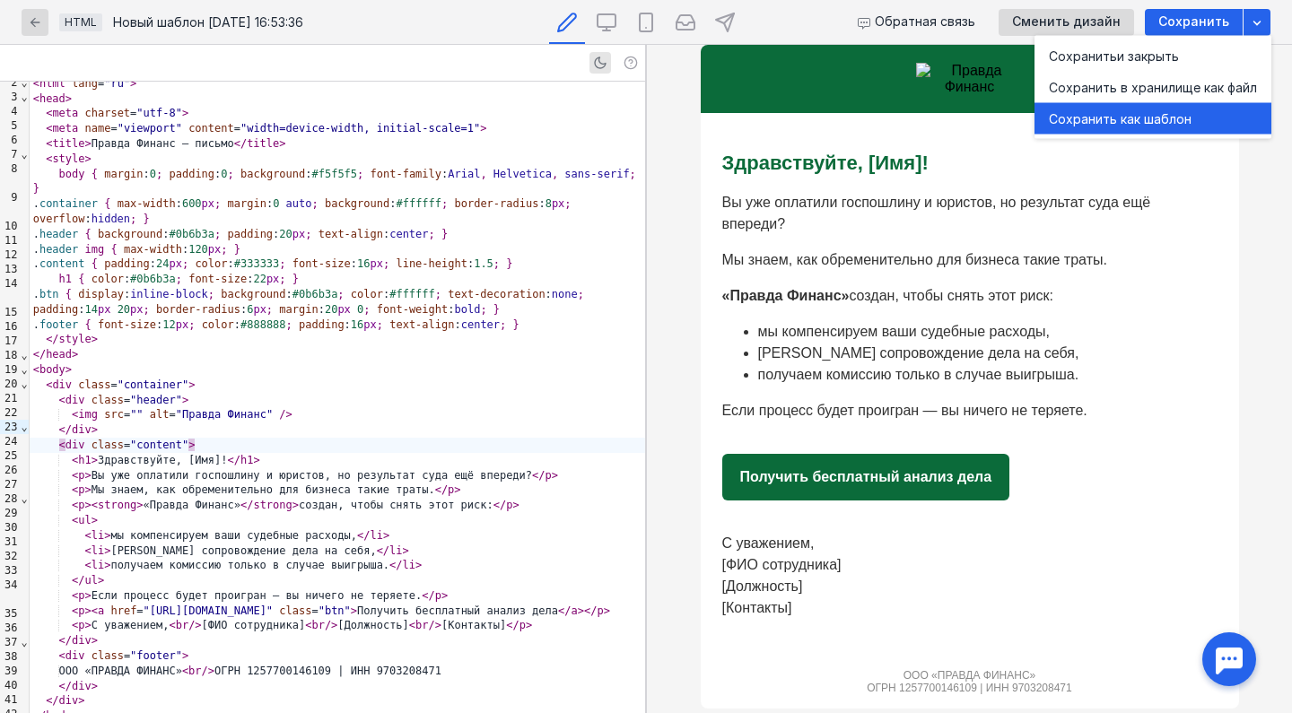
click at [1140, 125] on div "Сохранить как шаблон" at bounding box center [1153, 118] width 208 height 18
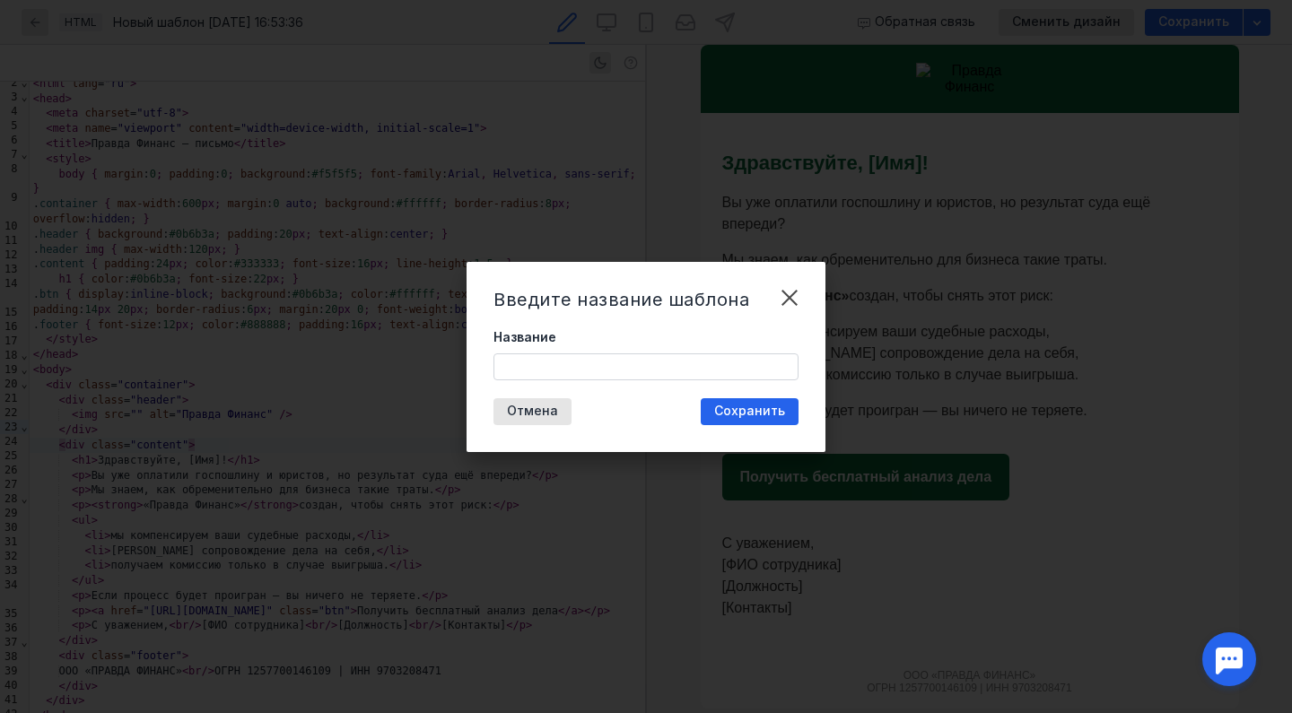
click at [622, 365] on input "Название" at bounding box center [645, 366] width 303 height 25
type input "G"
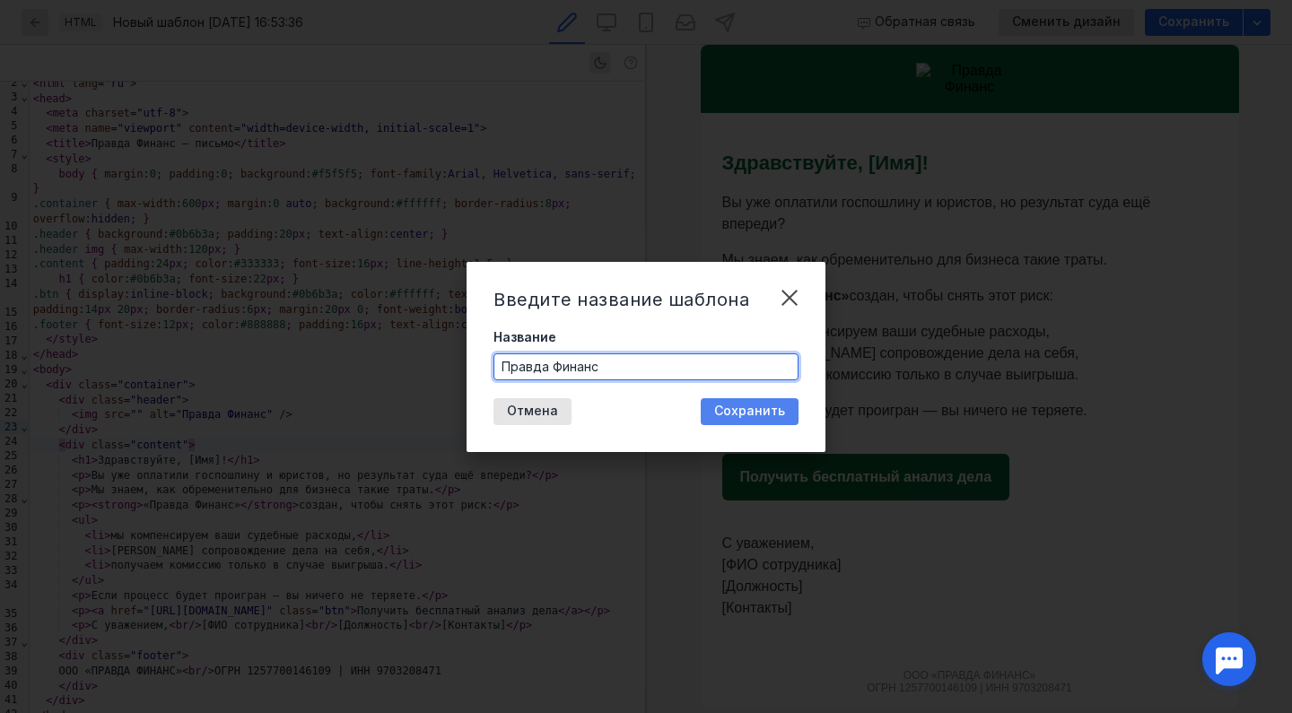
type input "Правда Финанс"
click at [741, 413] on span "Сохранить" at bounding box center [749, 411] width 71 height 15
